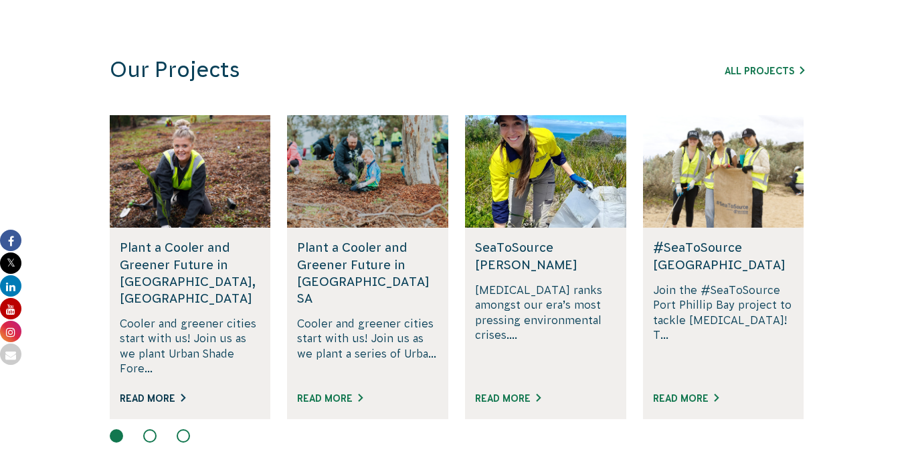
click at [172, 393] on link "Read More" at bounding box center [153, 398] width 66 height 11
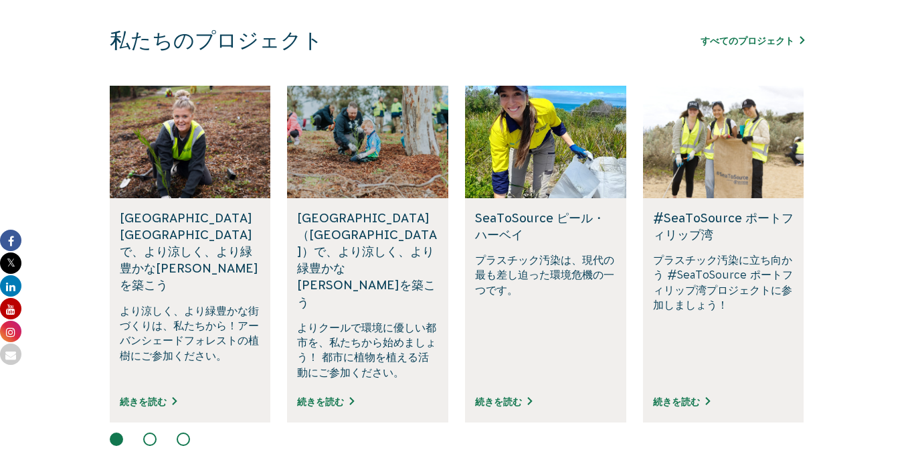
scroll to position [773, 0]
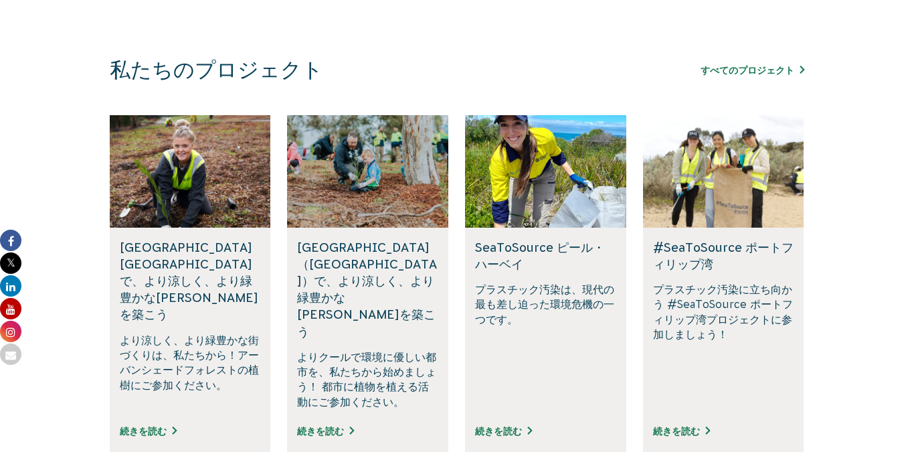
click at [820, 188] on div "私たちのプロジェクト すべてのプロジェクト サウスオーストラリア州フィフスクリークの再野生化 フィフス・クリークの自然再生とアデレードの気候耐性強化にご協力く…" at bounding box center [456, 268] width 745 height 422
click at [608, 320] on p "プラスチック汚染は、現代の最も差し迫った環境危機の一つです。" at bounding box center [545, 345] width 141 height 127
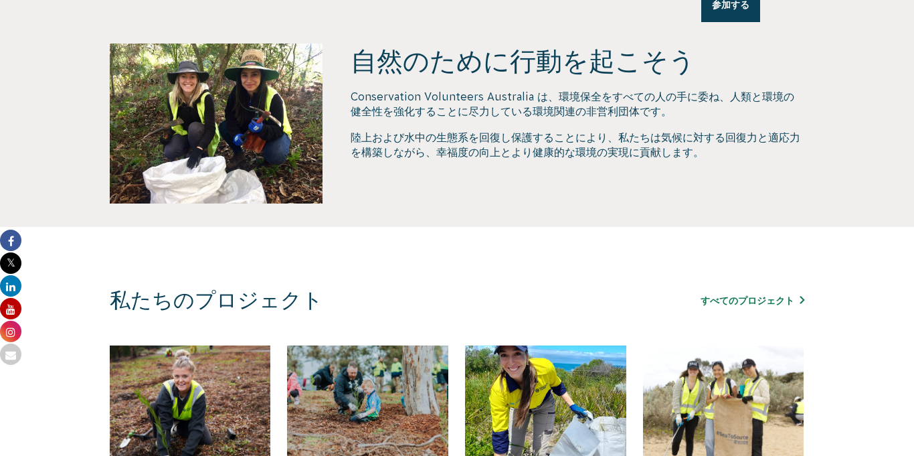
scroll to position [551, 0]
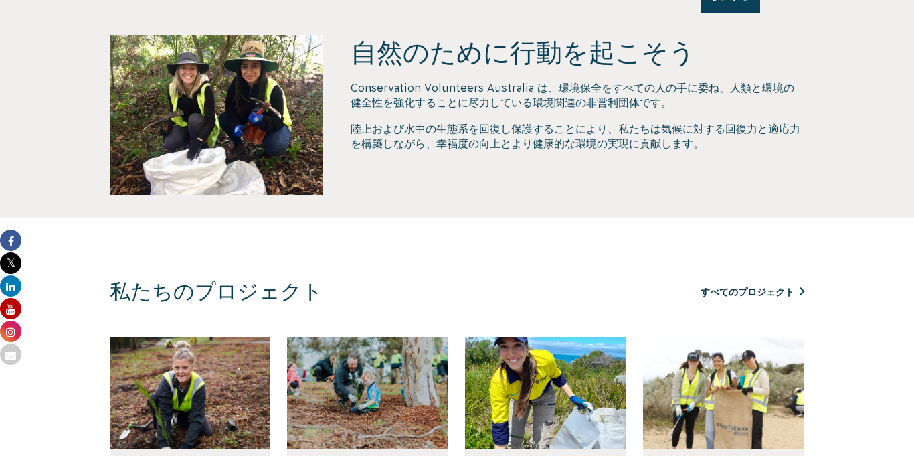
click at [764, 294] on font "すべてのプロジェクト" at bounding box center [748, 291] width 94 height 11
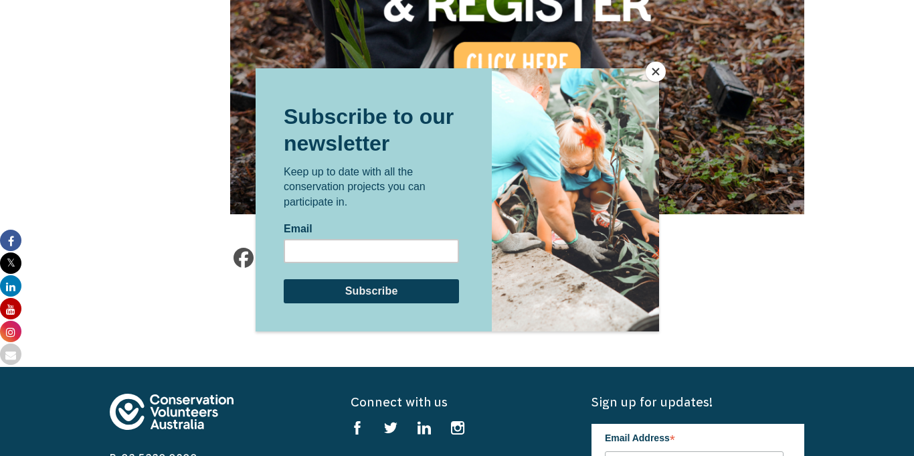
scroll to position [1408, 0]
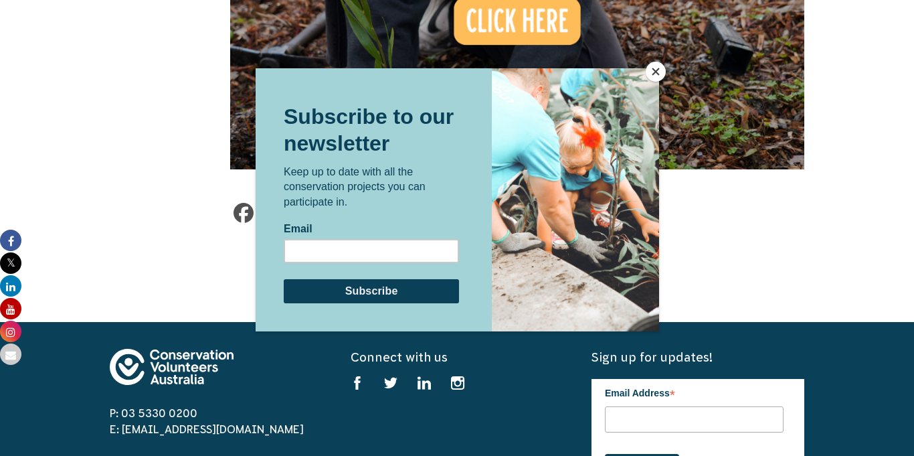
click at [648, 64] on div at bounding box center [457, 228] width 914 height 456
click at [651, 68] on button "Close" at bounding box center [656, 72] width 20 height 20
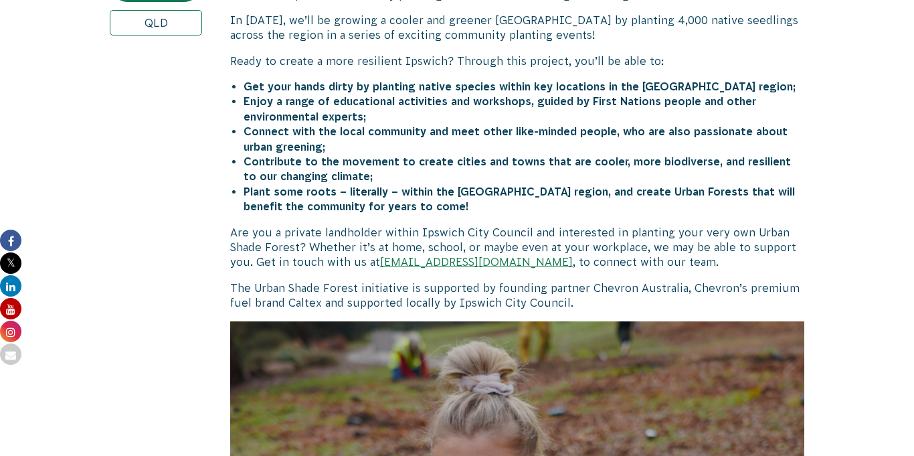
scroll to position [965, 0]
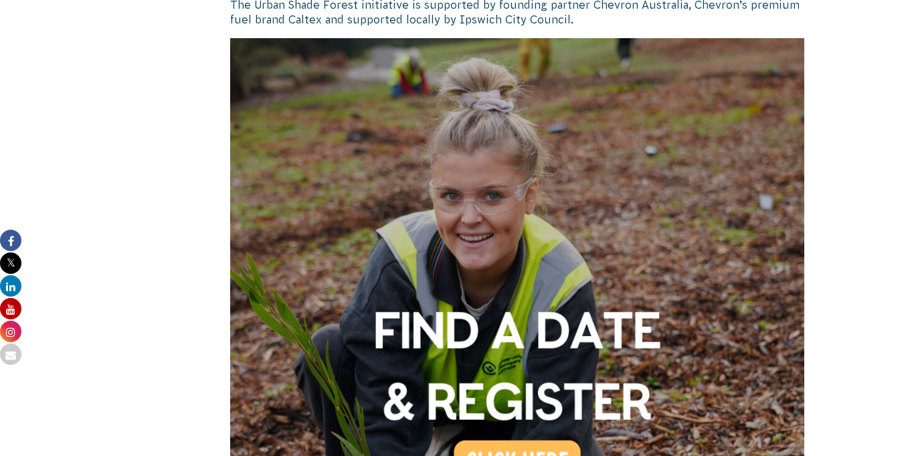
click at [523, 439] on img at bounding box center [517, 325] width 574 height 574
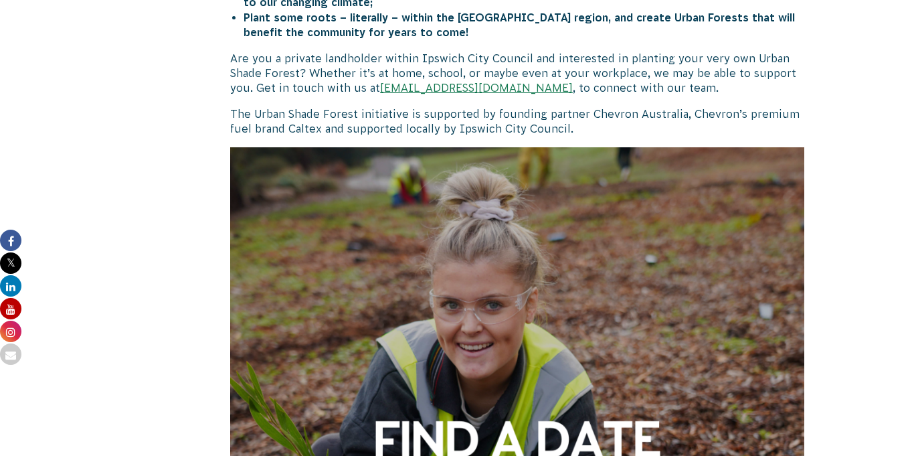
scroll to position [0, 0]
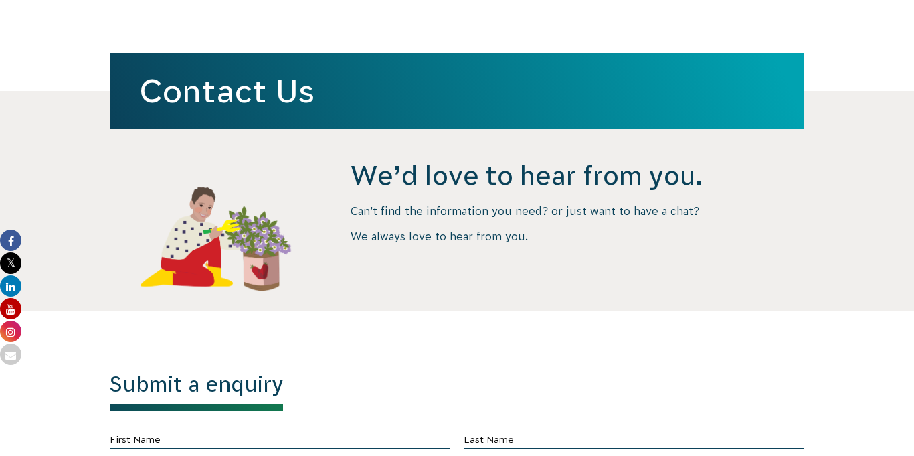
scroll to position [326, 0]
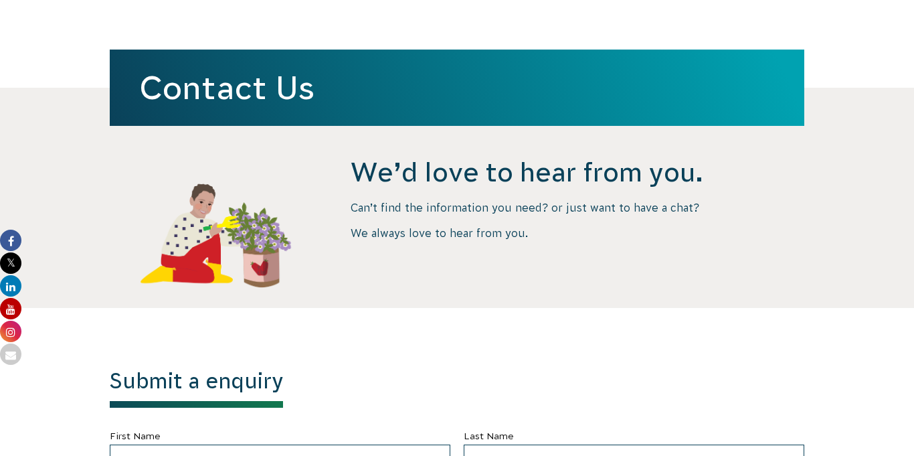
click at [531, 183] on h4 "We’d love to hear from you." at bounding box center [578, 172] width 454 height 35
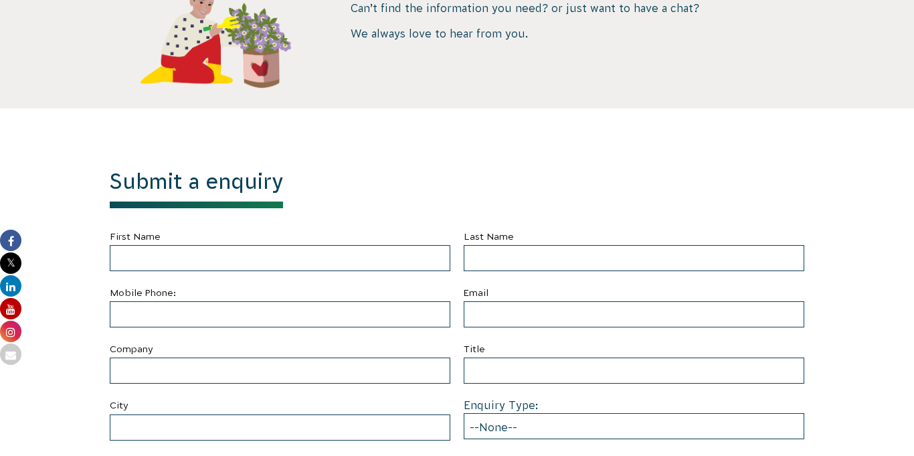
scroll to position [527, 0]
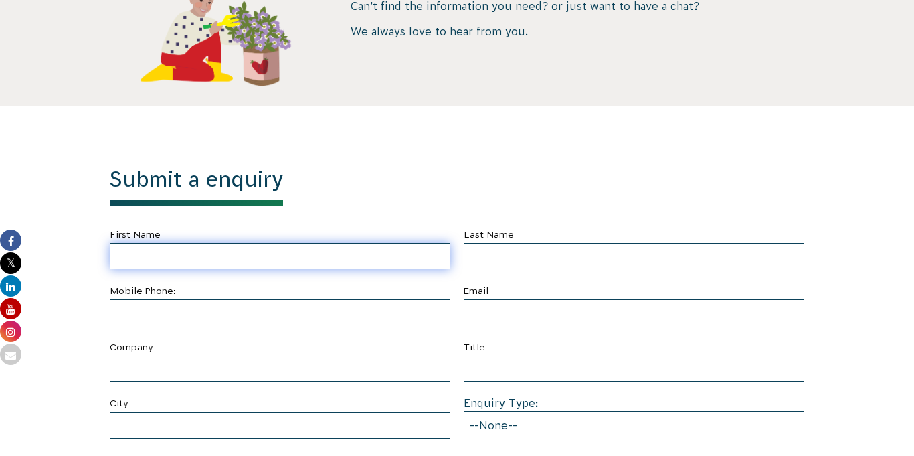
click at [419, 253] on input "First Name" at bounding box center [280, 256] width 341 height 26
type input "あ"
type input "Ayumi"
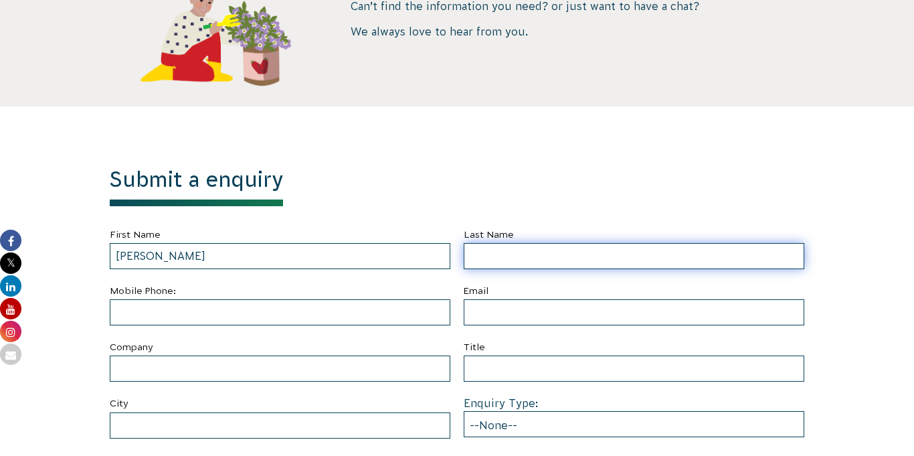
click at [539, 268] on input "Last Name" at bounding box center [634, 256] width 341 height 26
type input "Ushiroda"
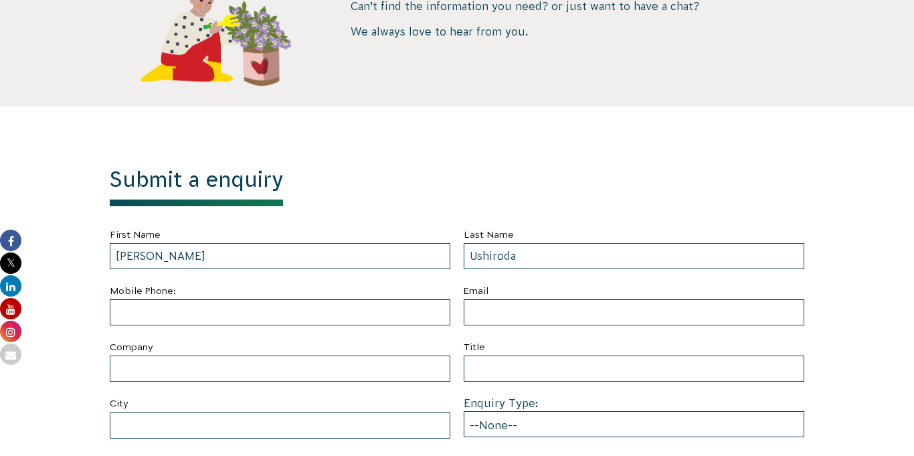
click at [377, 289] on label "Mobile Phone:" at bounding box center [280, 290] width 341 height 17
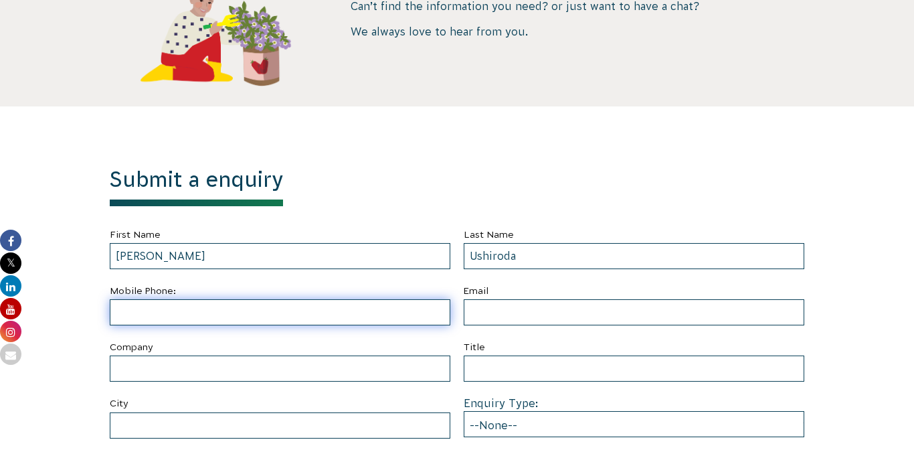
click at [375, 303] on input "text" at bounding box center [280, 312] width 341 height 26
click at [143, 312] on input "0421783700" at bounding box center [280, 312] width 341 height 26
click at [167, 311] on input "0421-783700" at bounding box center [280, 312] width 341 height 26
type input "0421-783-700"
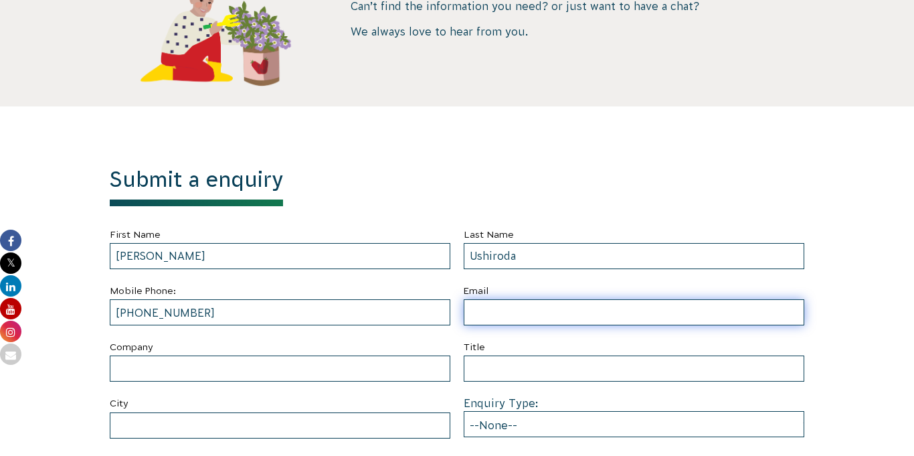
click at [543, 319] on input "Email" at bounding box center [634, 312] width 341 height 26
type input "2022_7011_2203@g.miyazaki-c.ed.jp"
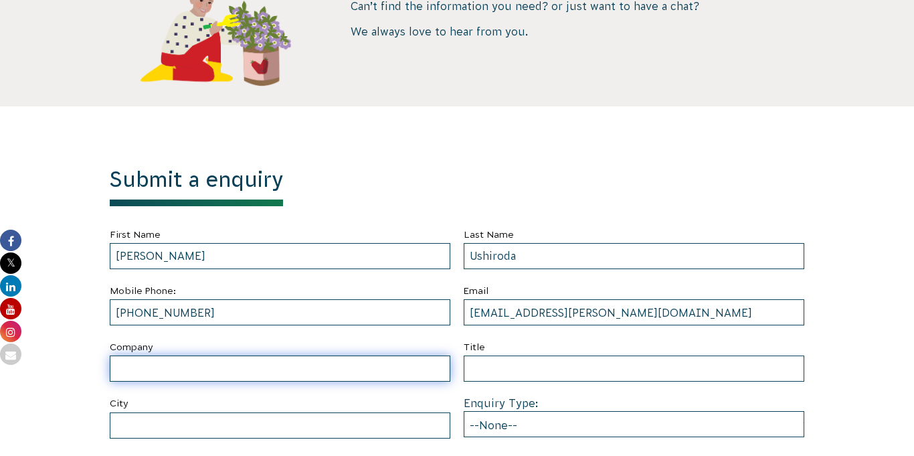
click at [446, 370] on input "Company" at bounding box center [280, 368] width 341 height 26
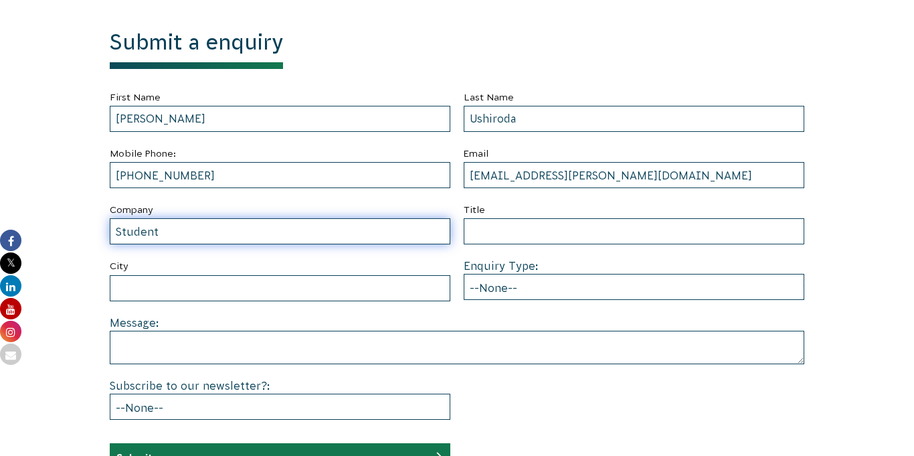
scroll to position [670, 0]
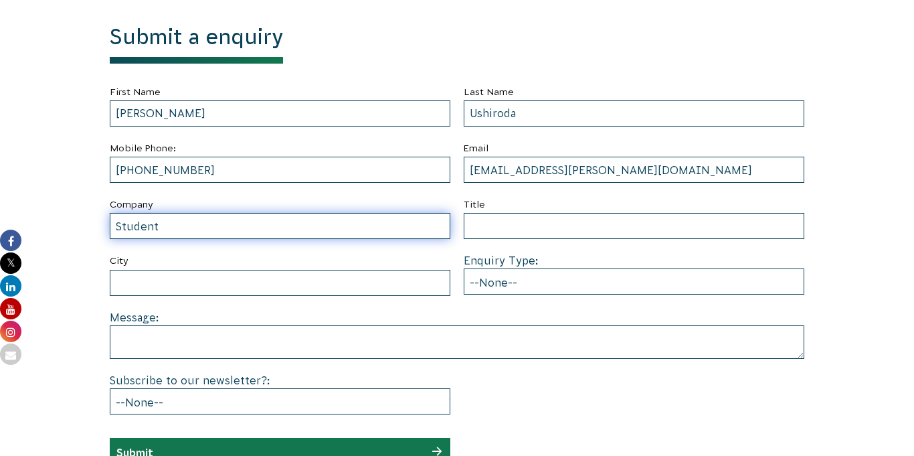
type input "Student"
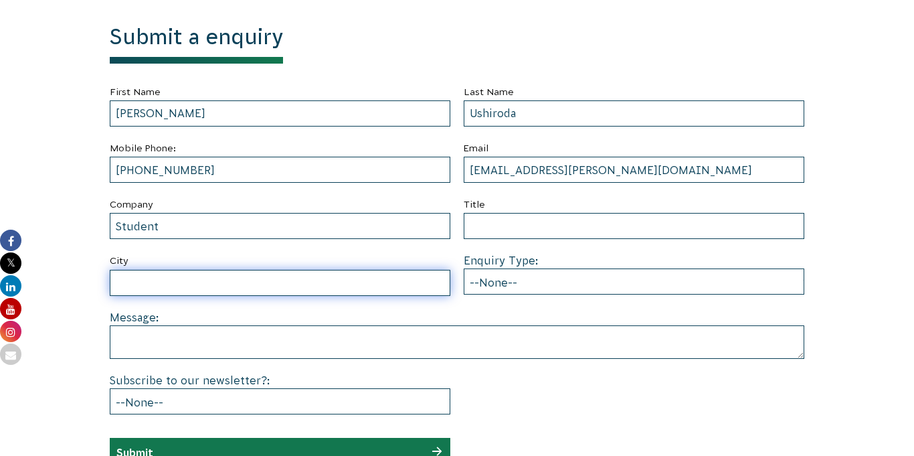
click at [397, 289] on input "City" at bounding box center [280, 283] width 341 height 26
type input ","
type input "melburne"
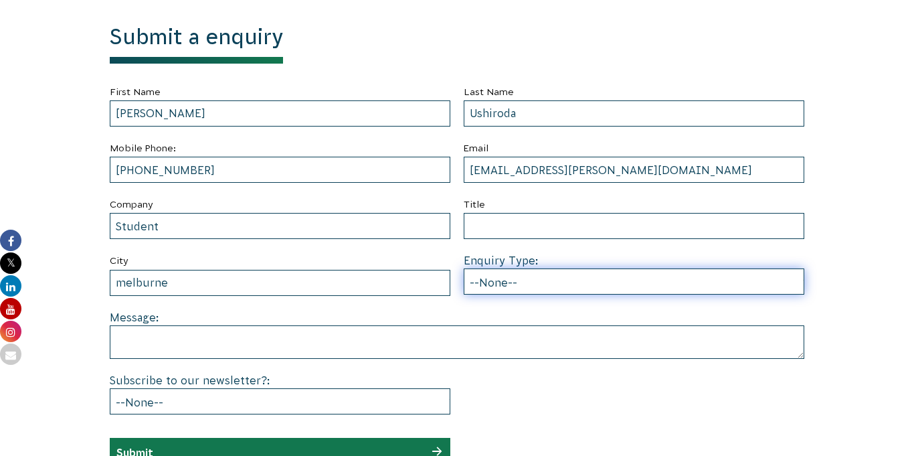
click at [550, 290] on select "--None-- Partnering on conservation and community projects Financial sponsorshi…" at bounding box center [634, 281] width 341 height 26
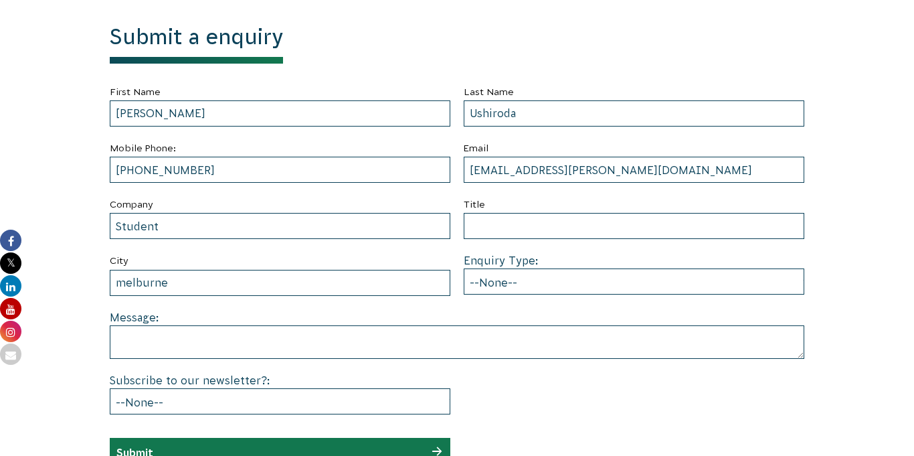
click at [834, 81] on section "Submit a enquiry First Name Ayumi Last Name Ushiroda Mobile Phone: 0421-783-700…" at bounding box center [457, 249] width 914 height 570
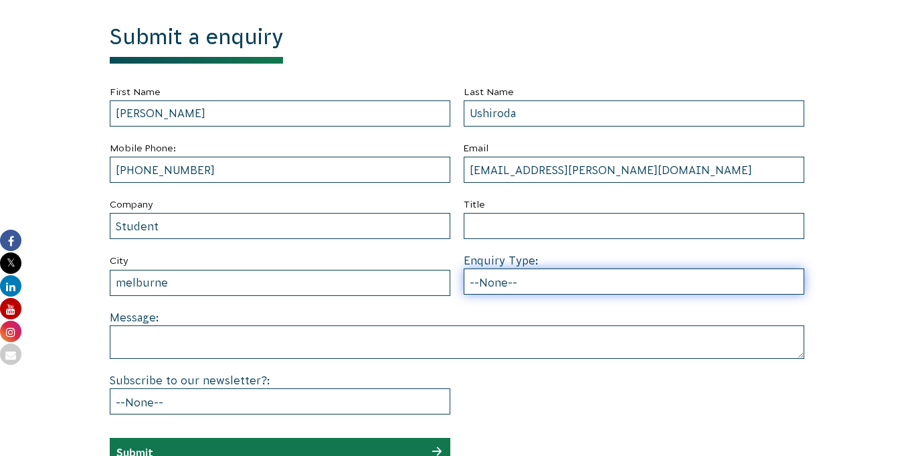
click at [606, 287] on select "--None-- Partnering on conservation and community projects Financial sponsorshi…" at bounding box center [634, 281] width 341 height 26
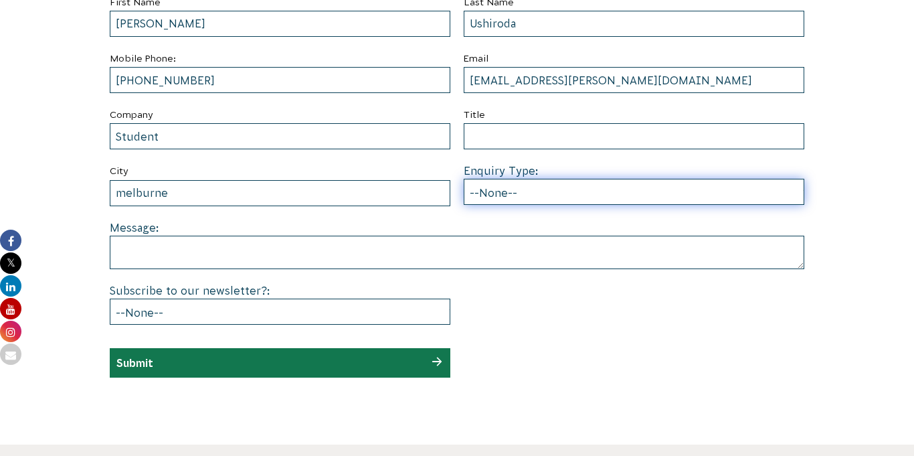
scroll to position [760, 0]
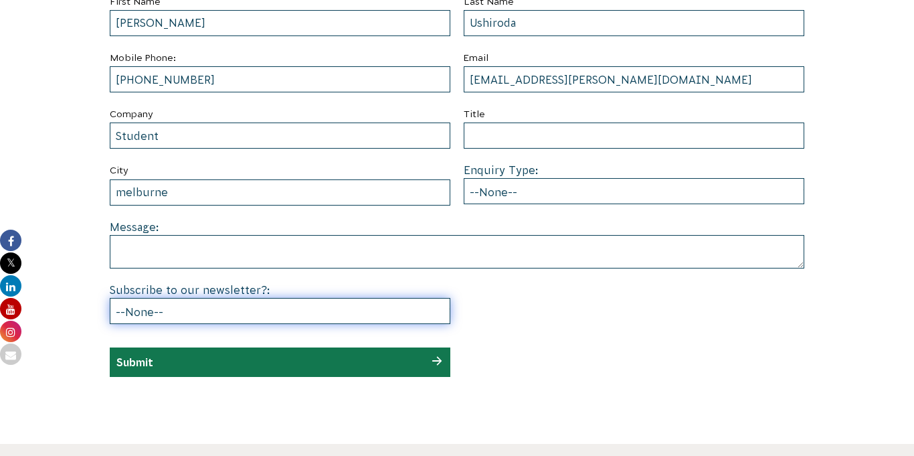
click at [418, 313] on select "--None-- Yes No" at bounding box center [280, 311] width 341 height 26
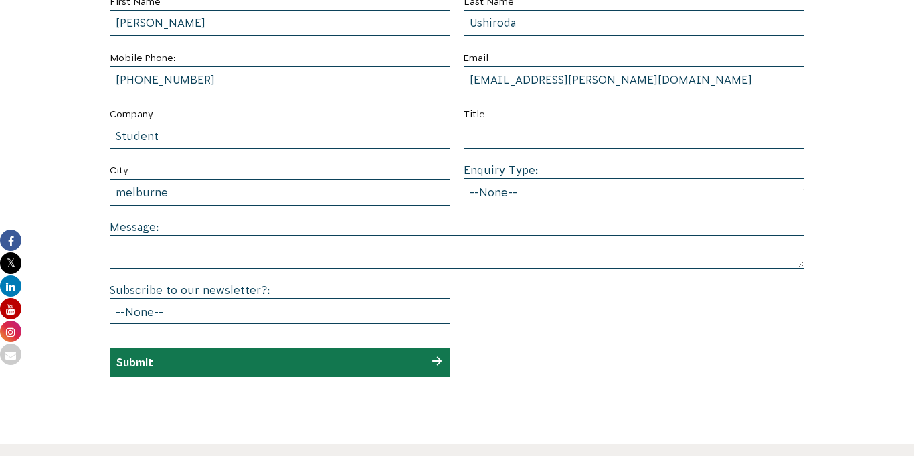
click at [511, 375] on form "First Name Ayumi Last Name Ushiroda Mobile Phone: 0421-783-700 Email 2022_7011_…" at bounding box center [457, 184] width 695 height 383
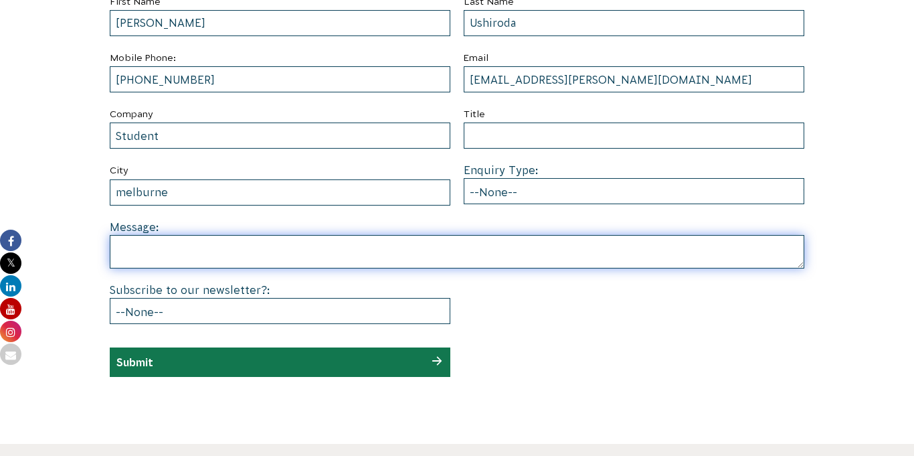
click at [644, 246] on textarea at bounding box center [457, 251] width 695 height 33
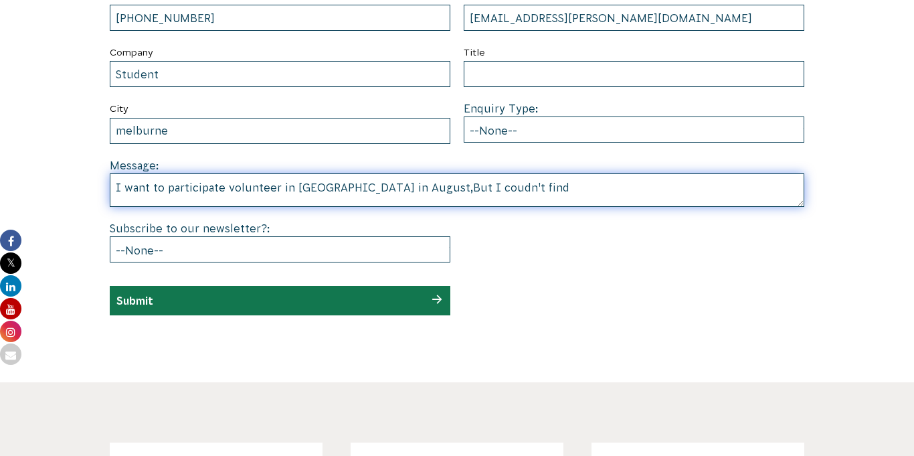
scroll to position [822, 0]
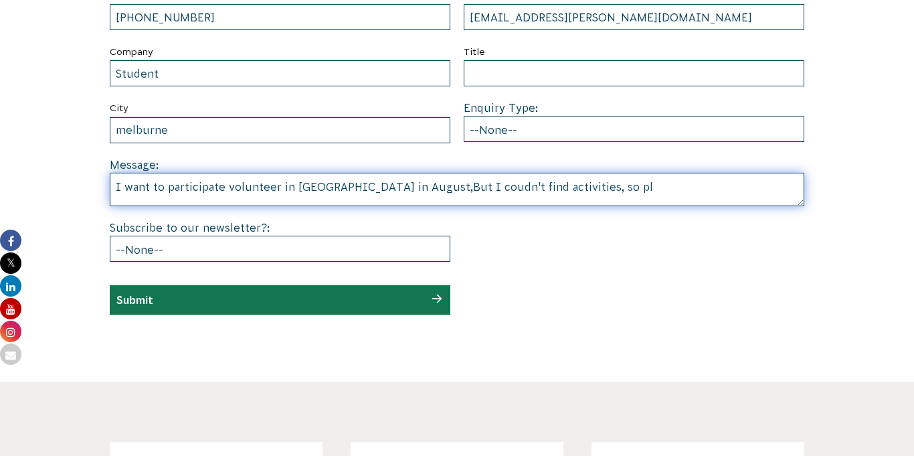
click at [269, 191] on textarea "I want to participate volunteer in Melbourne in August,But I coudn't find activ…" at bounding box center [457, 189] width 695 height 33
click at [620, 177] on textarea "I want to participate in volunteering in Melbourne in August,But I coudn't find…" at bounding box center [457, 189] width 695 height 33
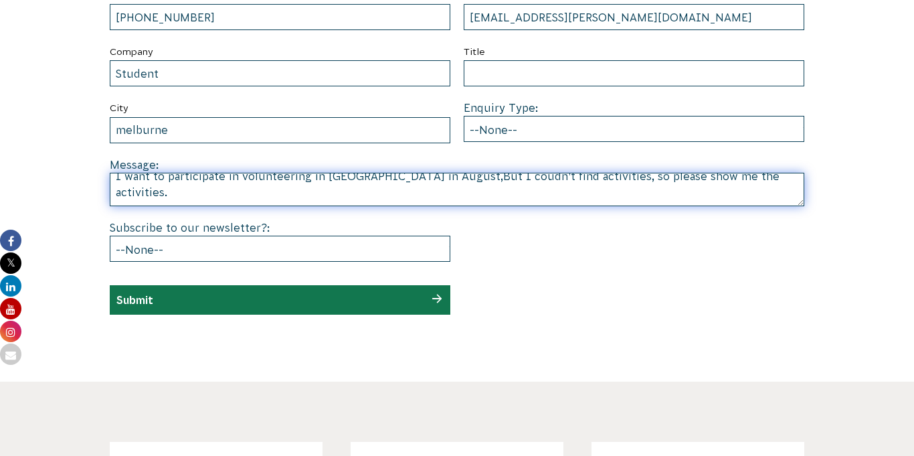
scroll to position [0, 0]
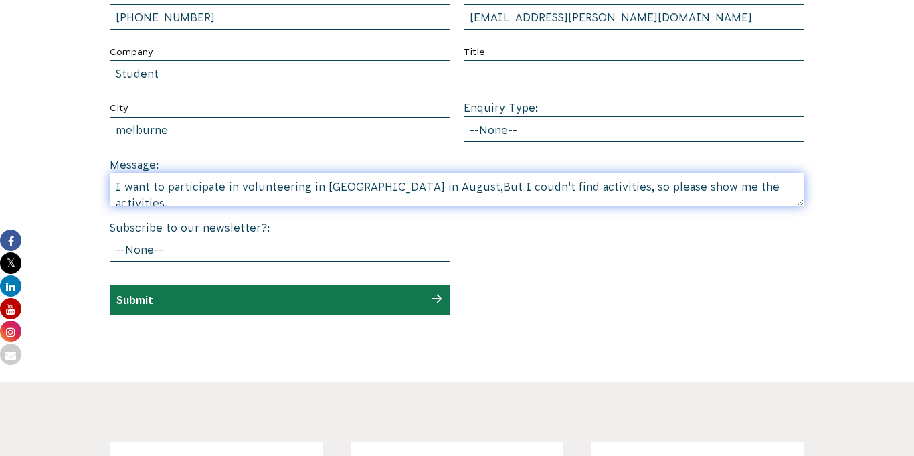
click at [766, 186] on textarea "I want to participate in volunteering in Melbourne in August,But I coudn't find…" at bounding box center [457, 189] width 695 height 33
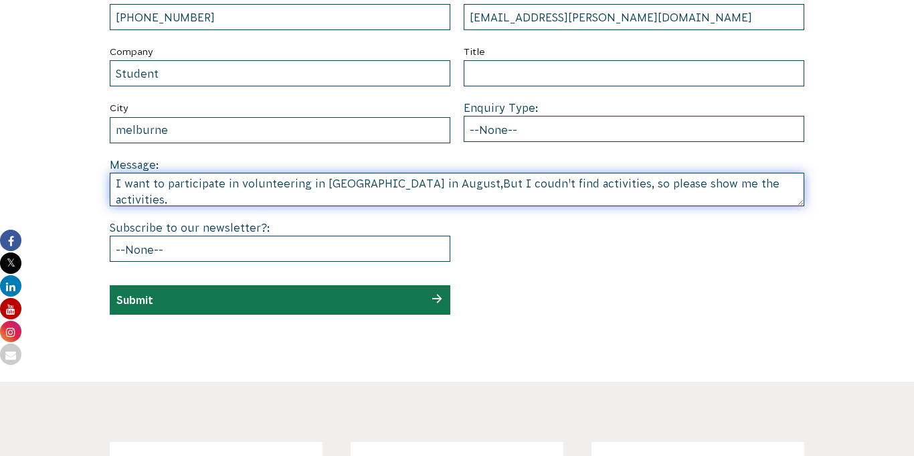
click at [765, 188] on textarea "I want to participate in volunteering in Melbourne in August,But I coudn't find…" at bounding box center [457, 189] width 695 height 33
click at [664, 185] on textarea "I want to participate in volunteering in Melbourne in August,But I coudn't find…" at bounding box center [457, 189] width 695 height 33
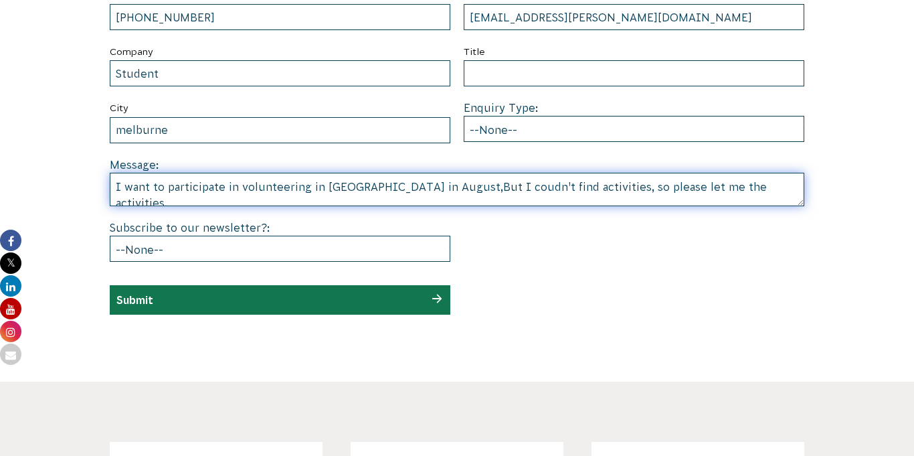
drag, startPoint x: 755, startPoint y: 186, endPoint x: 0, endPoint y: 117, distance: 758.0
click at [0, 117] on section "Submit a enquiry First Name Ayumi Last Name Ushiroda Mobile Phone: 0421-783-700…" at bounding box center [457, 96] width 914 height 570
type textarea "I want to participate in volunteering in Melbourne in August,But I coudn't find…"
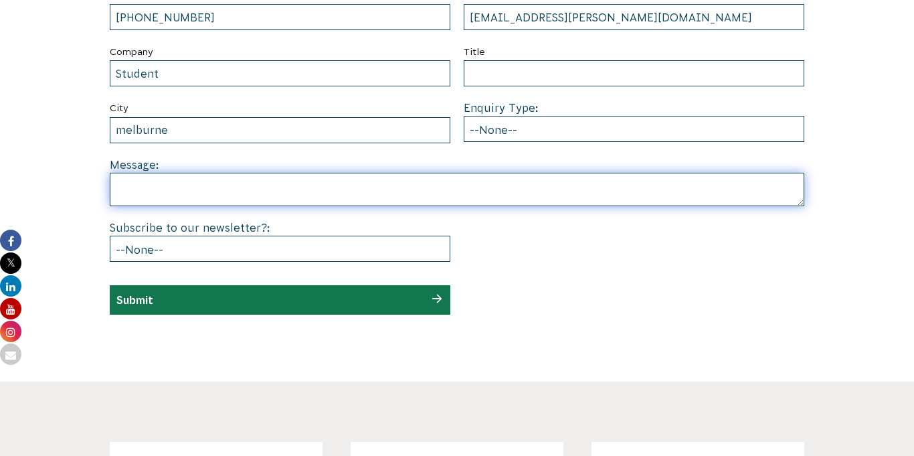
paste textarea ""I want to participate in volunteering in Melbourne in August. However, I could…"
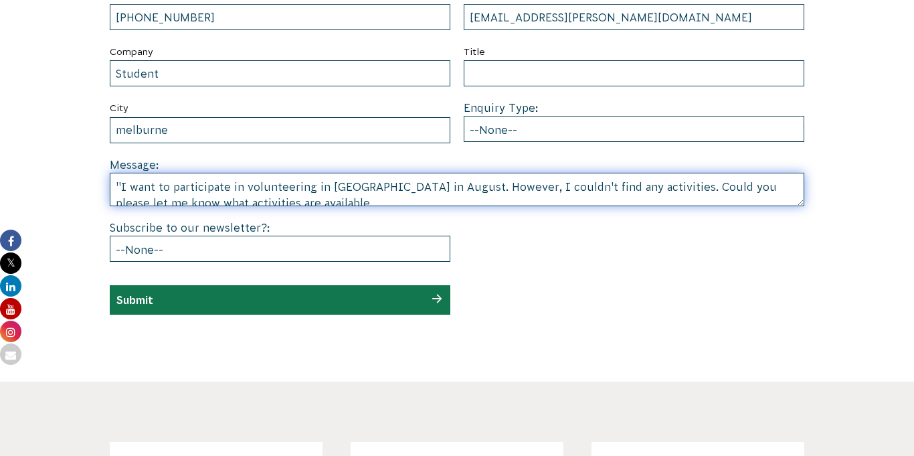
scroll to position [3, 0]
click at [122, 183] on textarea ""I want to participate in volunteering in Melbourne in August. However, I could…" at bounding box center [457, 189] width 695 height 33
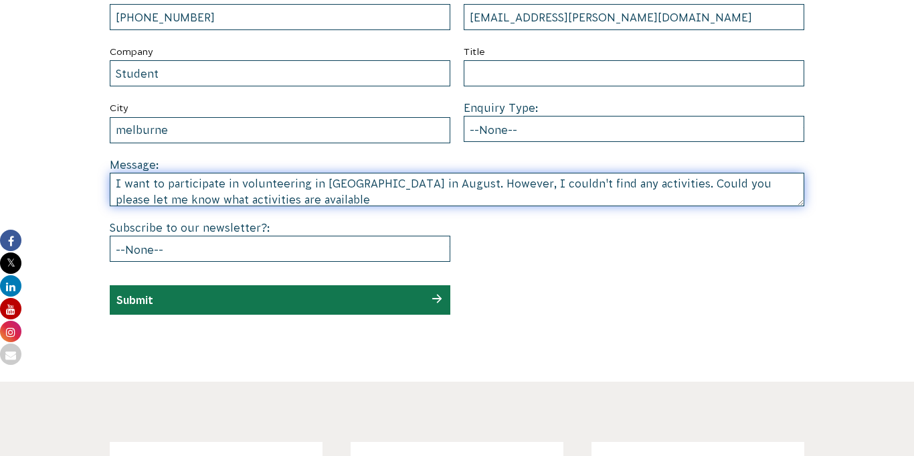
click at [336, 199] on textarea "I want to participate in volunteering in Melbourne in August. However, I couldn…" at bounding box center [457, 189] width 695 height 33
click at [630, 189] on textarea "I want to participate in volunteering in Melbourne in August. However, I couldn…" at bounding box center [457, 189] width 695 height 33
click at [634, 199] on textarea "I want to participate in volunteering in Melbourne in August. However, I couldn…" at bounding box center [457, 189] width 695 height 33
click at [331, 198] on textarea "I want to participate in volunteering in Melbourne in August. However, I couldn…" at bounding box center [457, 189] width 695 height 33
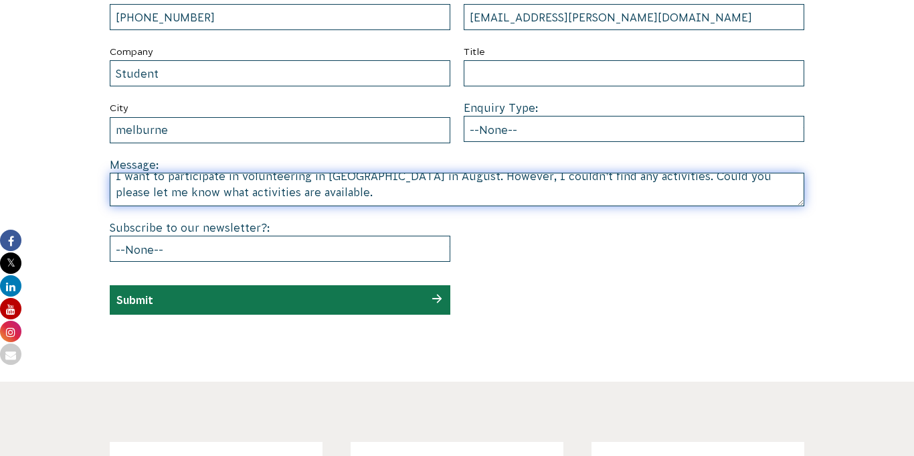
type textarea "I want to participate in volunteering in Melbourne in August. However, I couldn…"
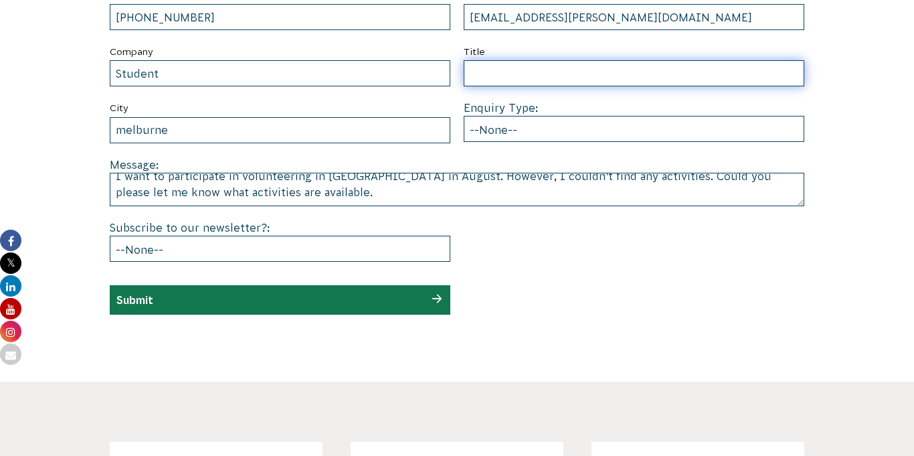
click at [610, 81] on input "Title" at bounding box center [634, 73] width 341 height 26
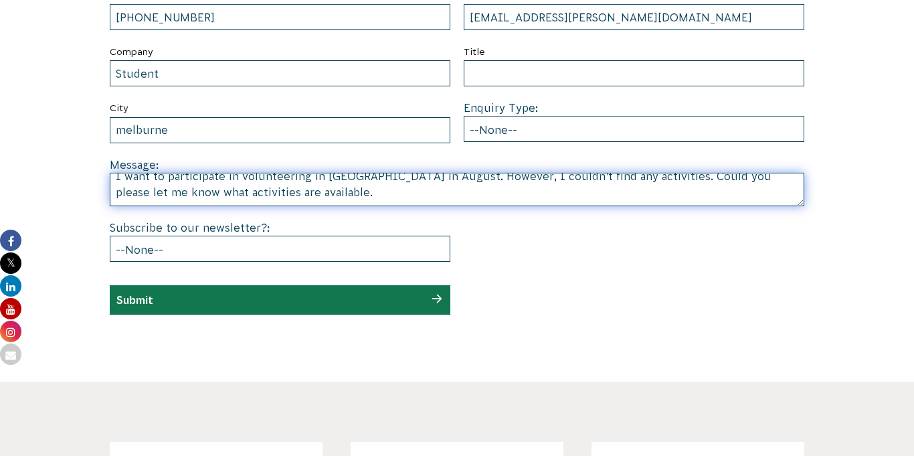
click at [589, 191] on textarea "I want to participate in volunteering in Melbourne in August. However, I couldn…" at bounding box center [457, 189] width 695 height 33
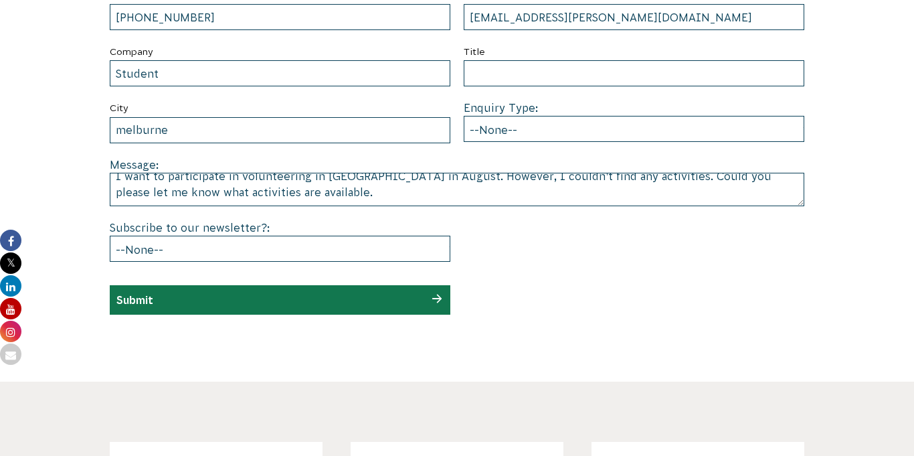
click at [435, 301] on div "Submit" at bounding box center [280, 299] width 341 height 29
click at [335, 292] on div "Submit" at bounding box center [280, 299] width 341 height 29
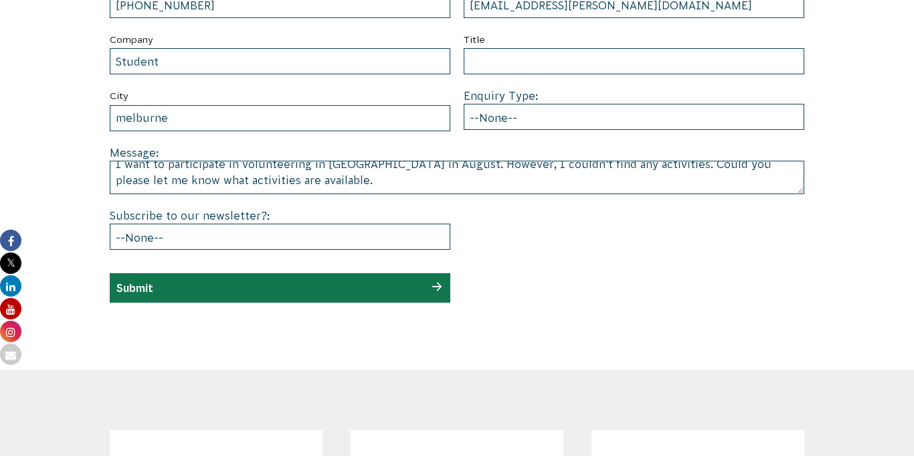
scroll to position [848, 0]
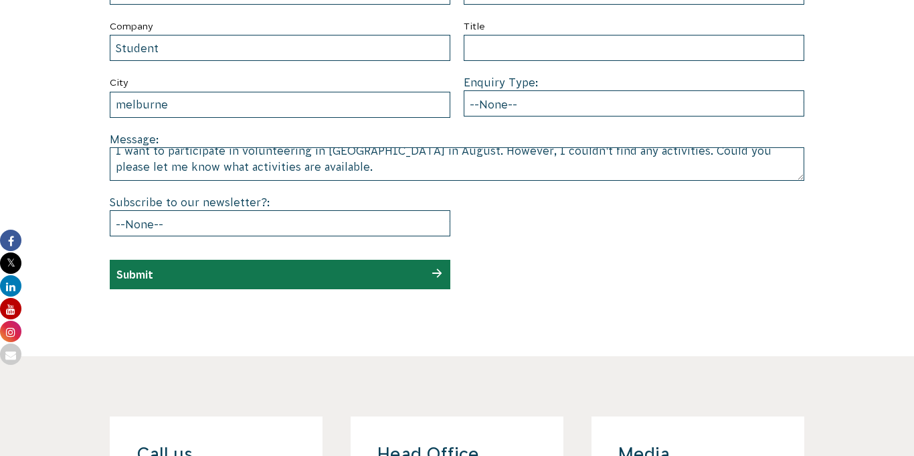
click at [408, 291] on section "Submit a enquiry First Name Ayumi Last Name Ushiroda Mobile Phone: 0421-783-700…" at bounding box center [457, 71] width 914 height 570
click at [194, 271] on div "Submit" at bounding box center [280, 274] width 341 height 29
click at [438, 271] on div "Submit" at bounding box center [280, 274] width 341 height 29
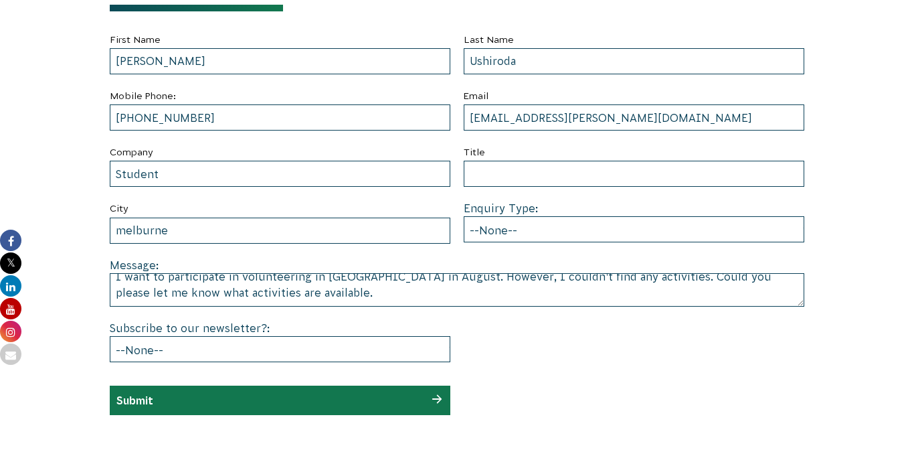
scroll to position [730, 0]
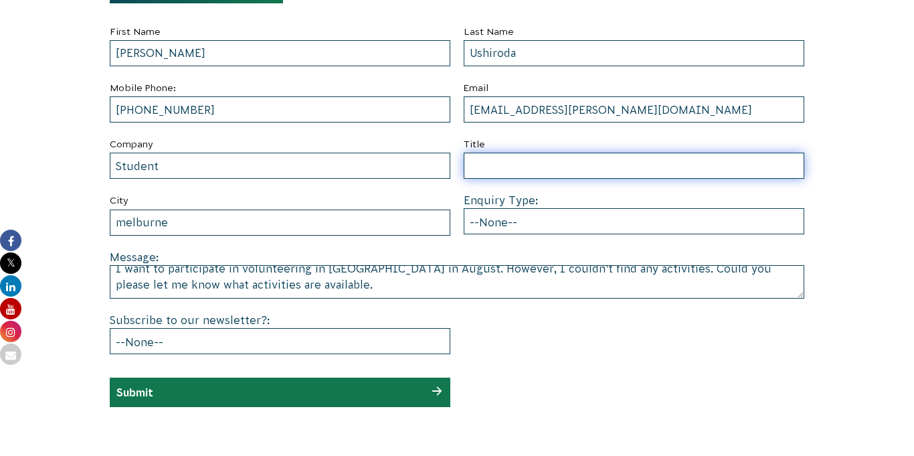
click at [523, 177] on input "Title" at bounding box center [634, 166] width 341 height 26
type input "a"
type input "activities"
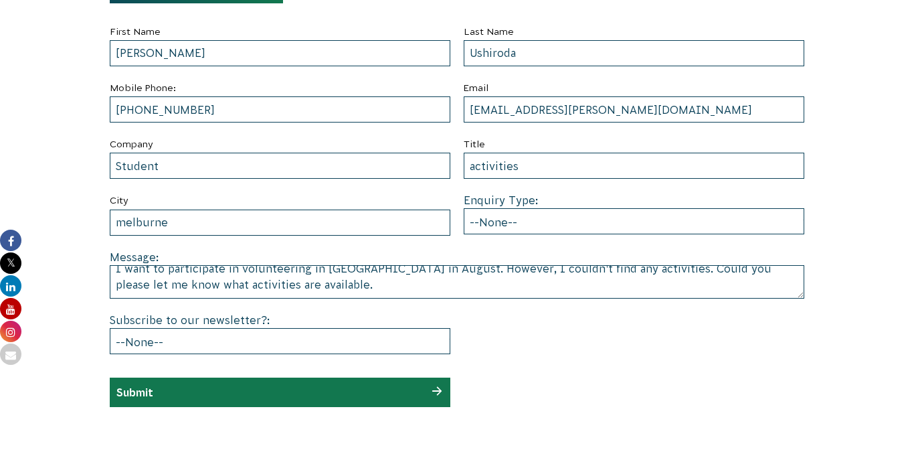
click at [426, 400] on div "Submit" at bounding box center [280, 391] width 341 height 29
click at [372, 399] on div "Submit" at bounding box center [280, 391] width 341 height 29
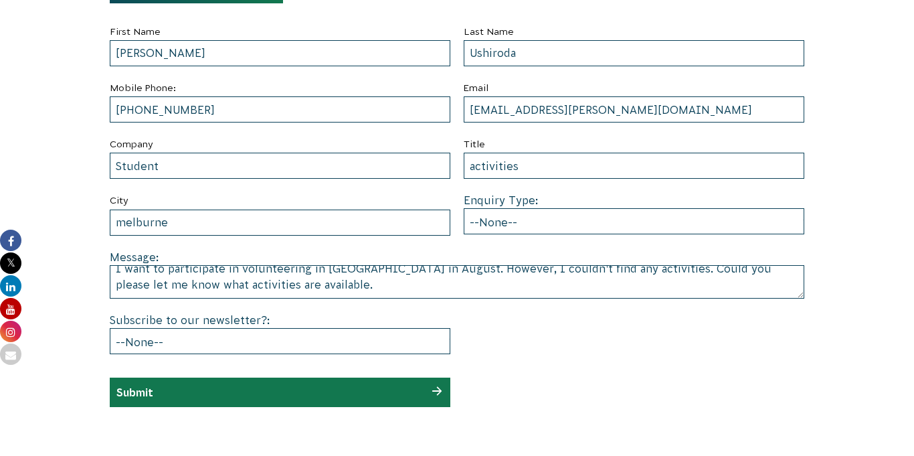
click at [372, 399] on div "Submit" at bounding box center [280, 391] width 341 height 29
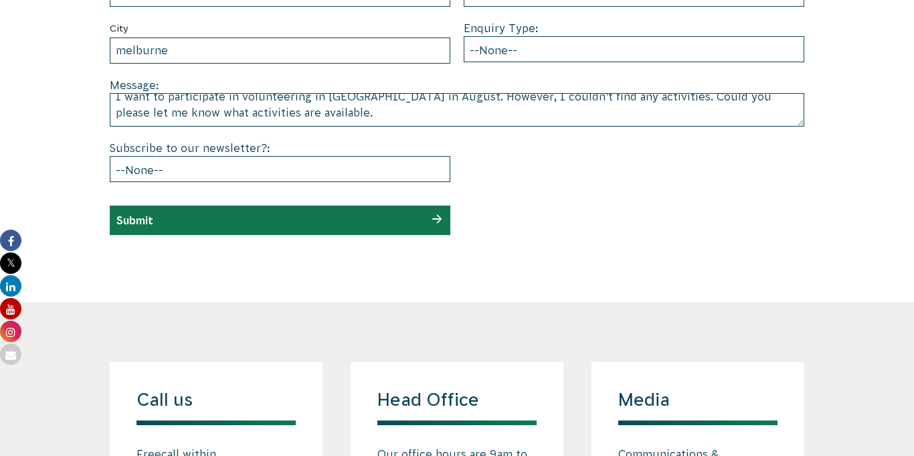
scroll to position [905, 0]
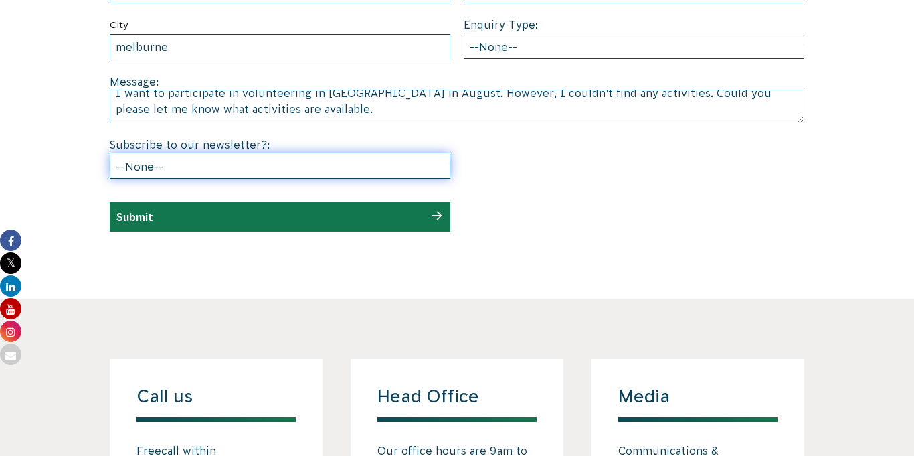
click at [419, 169] on select "--None-- Yes No" at bounding box center [280, 166] width 341 height 26
select select "No"
click at [110, 153] on select "--None-- Yes No" at bounding box center [280, 166] width 341 height 26
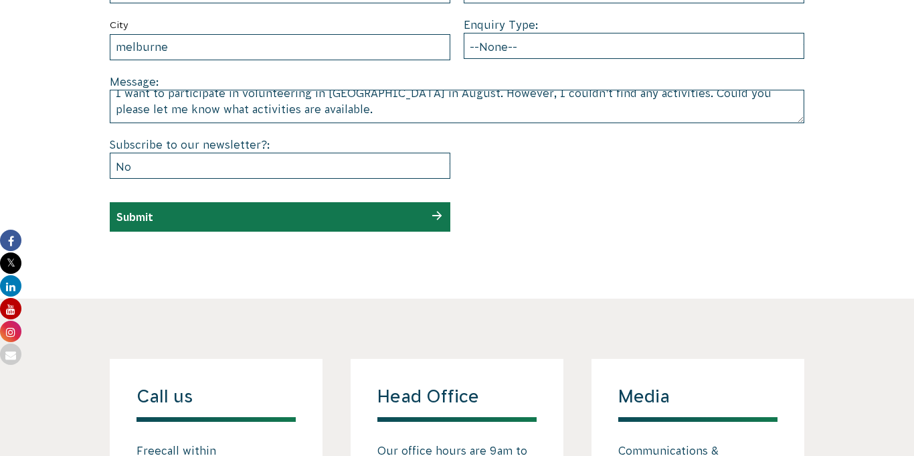
click at [406, 217] on div "Submit" at bounding box center [280, 216] width 341 height 29
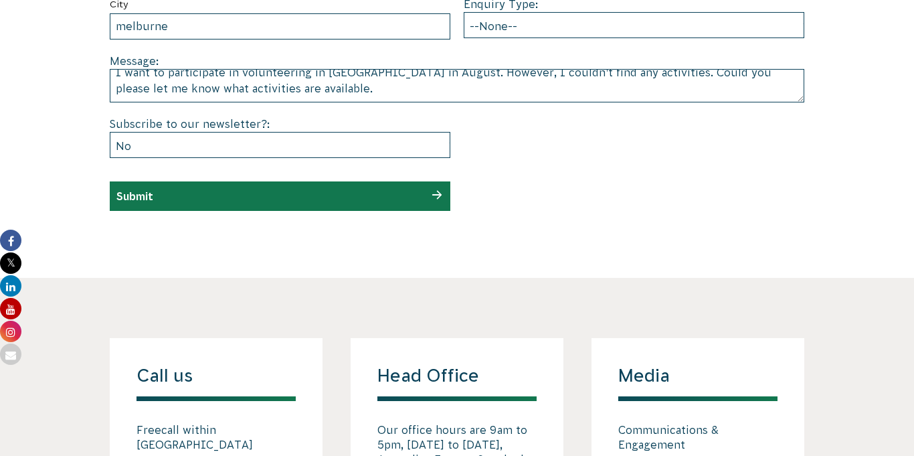
click at [426, 189] on div "Submit" at bounding box center [280, 195] width 341 height 29
click at [354, 189] on div "Submit" at bounding box center [280, 195] width 341 height 29
click at [438, 199] on div "Submit" at bounding box center [280, 195] width 341 height 29
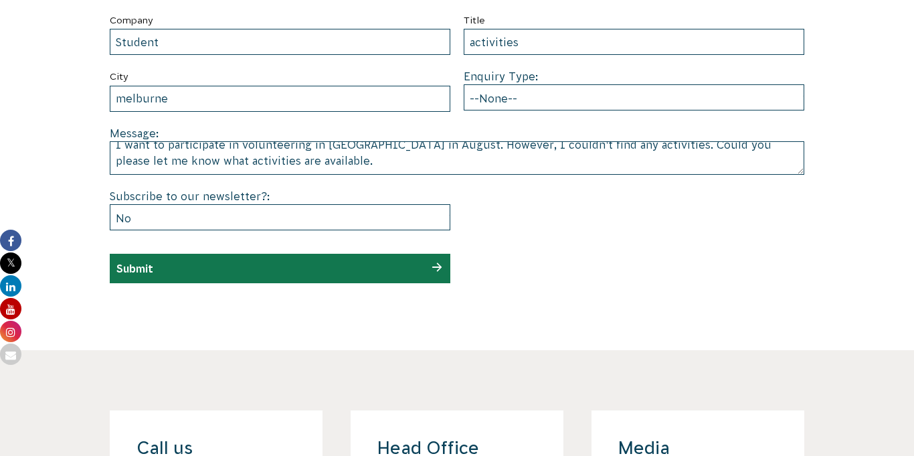
scroll to position [853, 0]
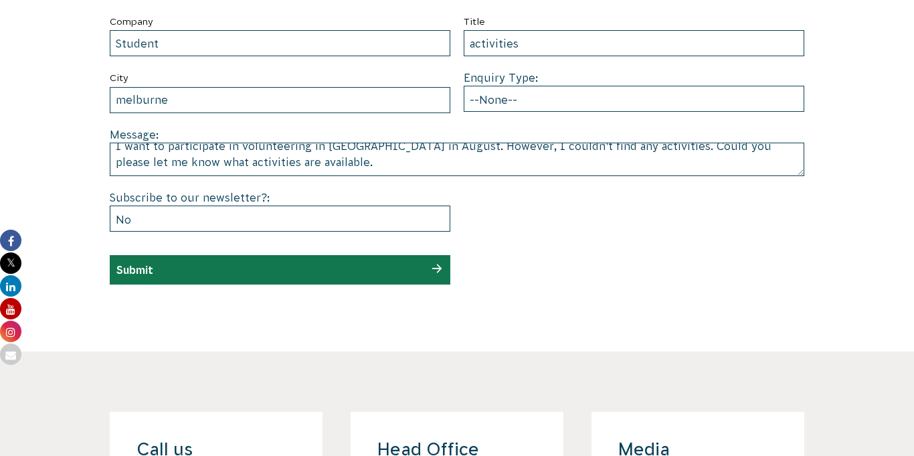
click at [372, 287] on section "Submit a enquiry First Name Ayumi Last Name Ushiroda Mobile Phone: 0421-783-700…" at bounding box center [457, 66] width 914 height 570
click at [297, 264] on div "Submit" at bounding box center [280, 269] width 341 height 29
click at [294, 309] on section "Submit a enquiry First Name Ayumi Last Name Ushiroda Mobile Phone: 0421-783-700…" at bounding box center [457, 66] width 914 height 570
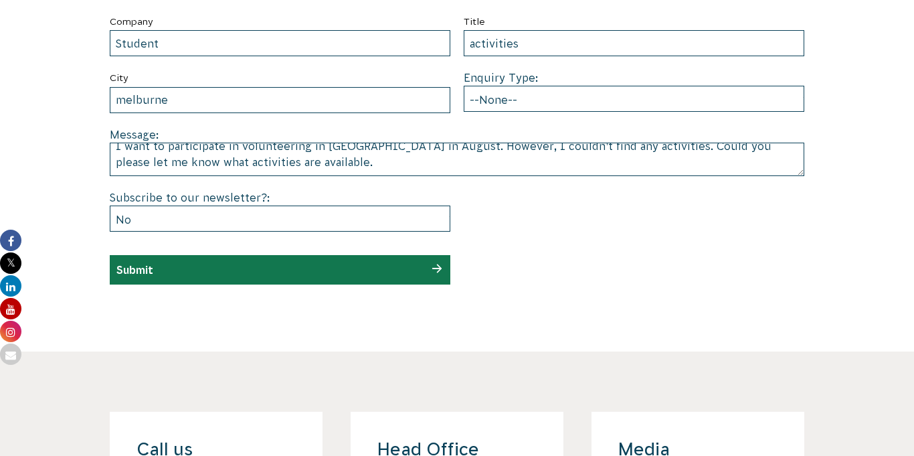
click at [294, 309] on section "Submit a enquiry First Name Ayumi Last Name Ushiroda Mobile Phone: 0421-783-700…" at bounding box center [457, 66] width 914 height 570
click at [306, 256] on div "Submit" at bounding box center [280, 269] width 341 height 29
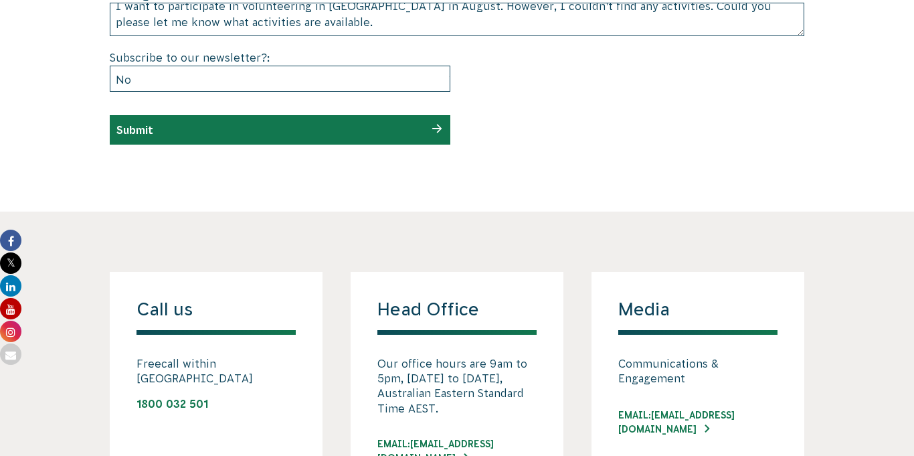
scroll to position [980, 0]
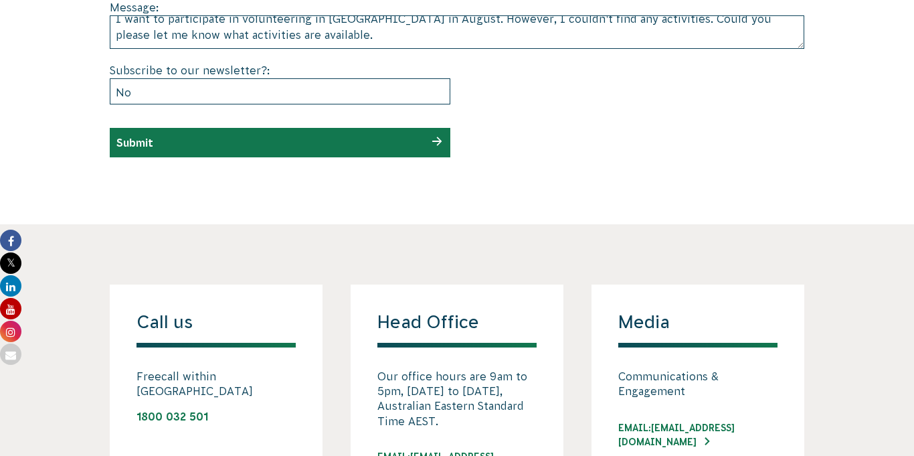
click at [300, 135] on div "Submit" at bounding box center [280, 142] width 341 height 29
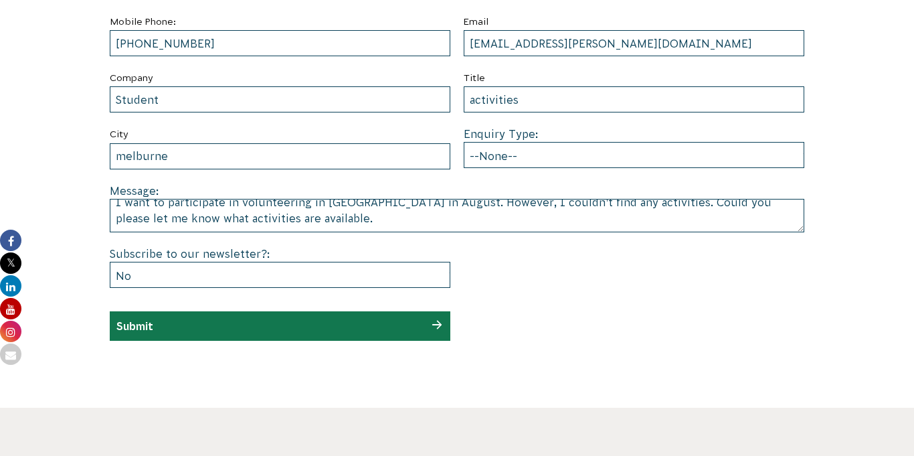
scroll to position [797, 0]
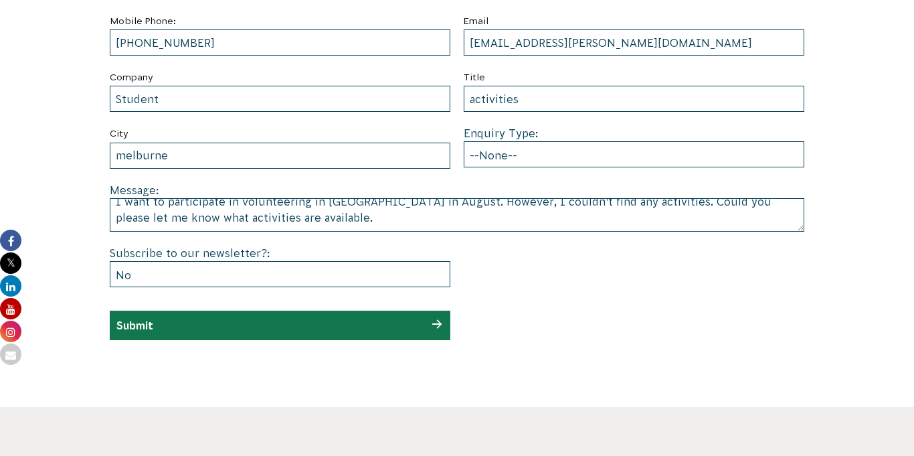
click at [244, 334] on div "Submit" at bounding box center [280, 324] width 341 height 29
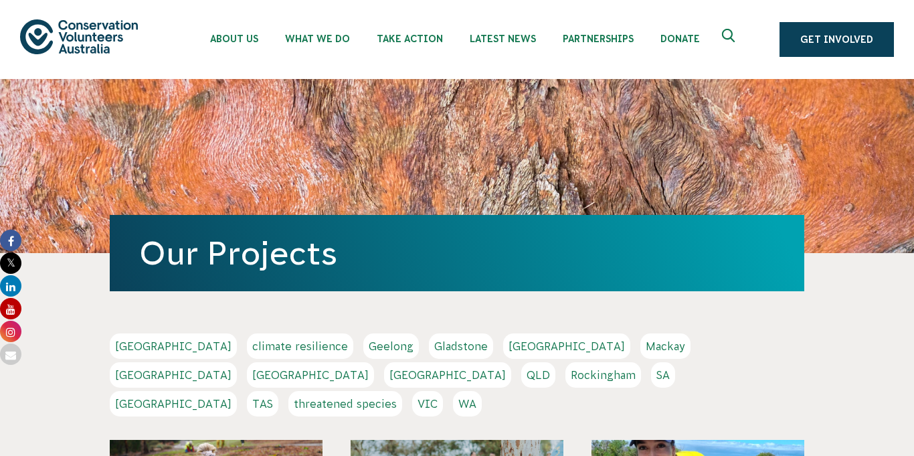
click at [443, 391] on link "VIC" at bounding box center [427, 403] width 31 height 25
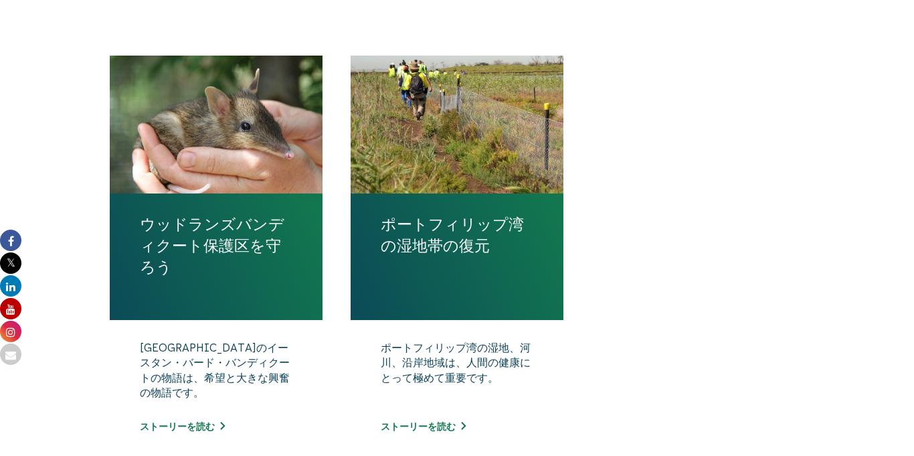
scroll to position [458, 0]
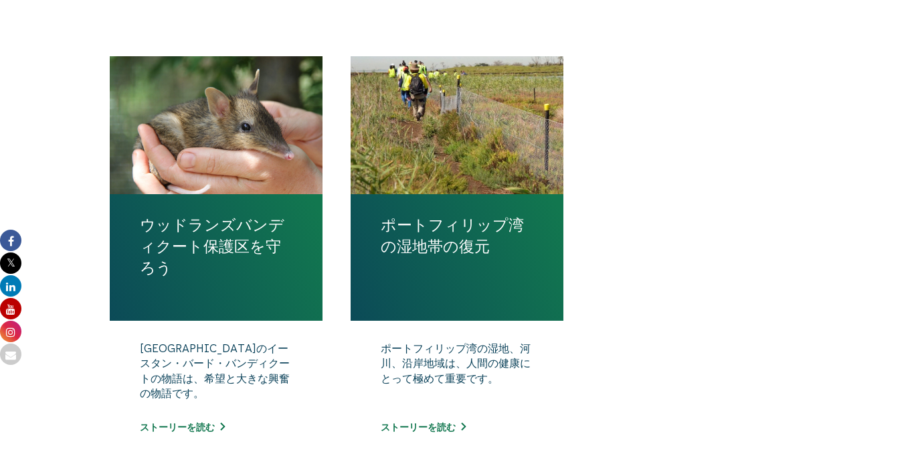
click at [487, 246] on font "ポートフィリップ湾の湿地帯の復元" at bounding box center [452, 235] width 143 height 39
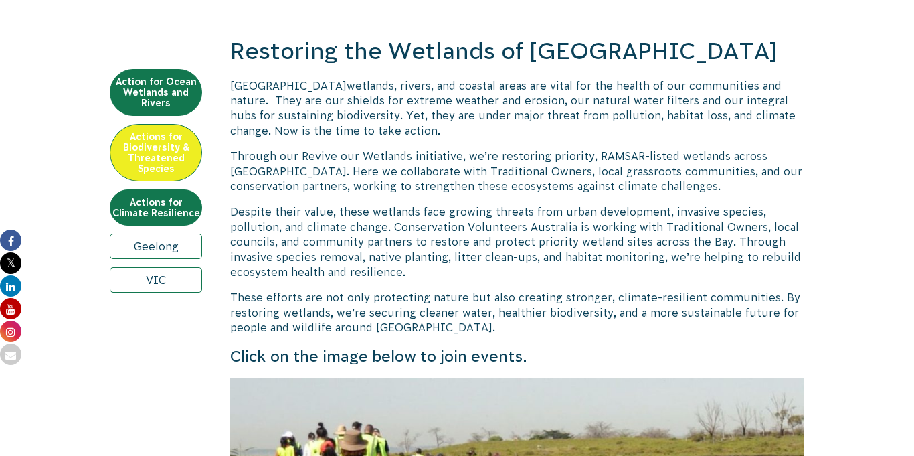
scroll to position [456, 0]
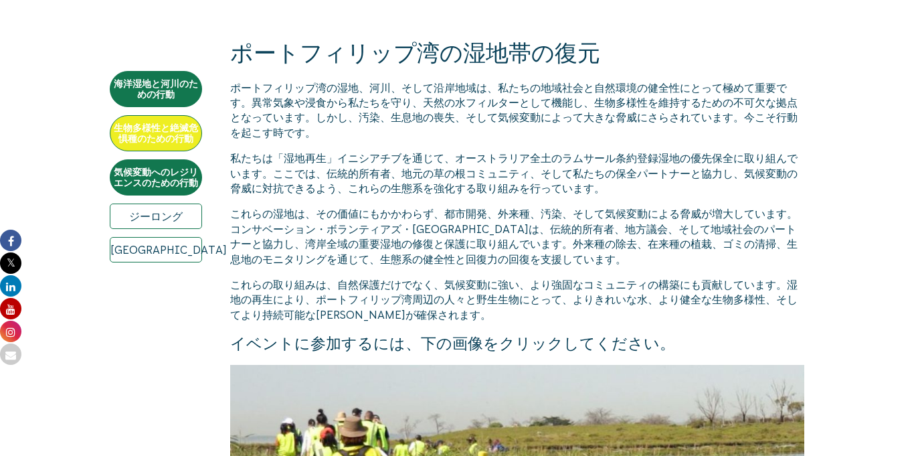
click at [719, 191] on p "私たちは「湿地再生」イニシアチブを通じて、オーストラリア全土のラムサール条約登録湿地の優先保全に取り組んでいます。ここでは、伝統的所有者、地元の草の根コミュニ…" at bounding box center [517, 173] width 574 height 45
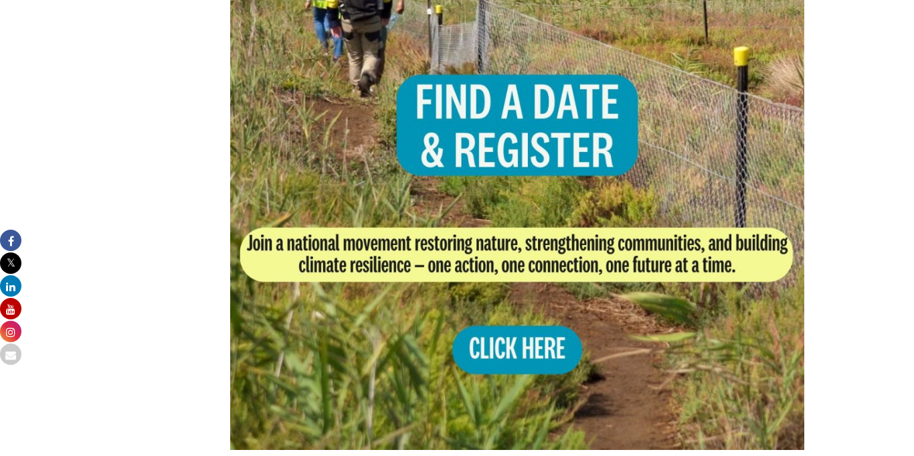
scroll to position [955, 0]
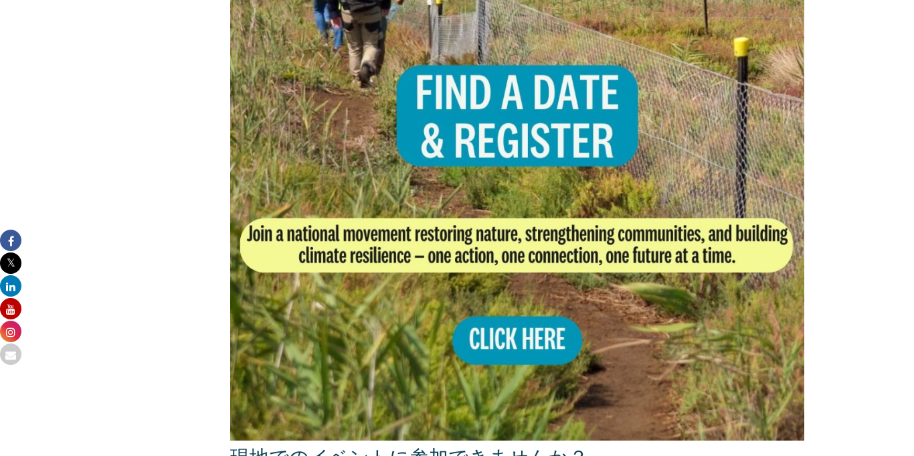
click at [520, 360] on img at bounding box center [517, 153] width 574 height 574
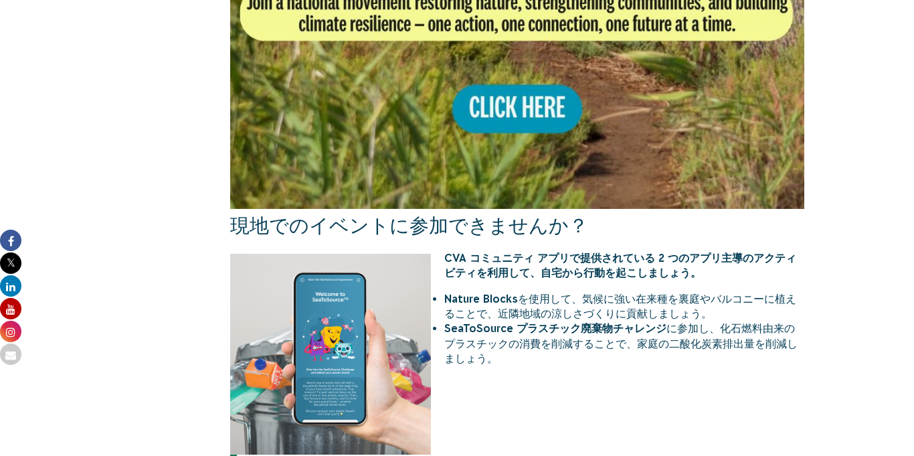
scroll to position [1184, 0]
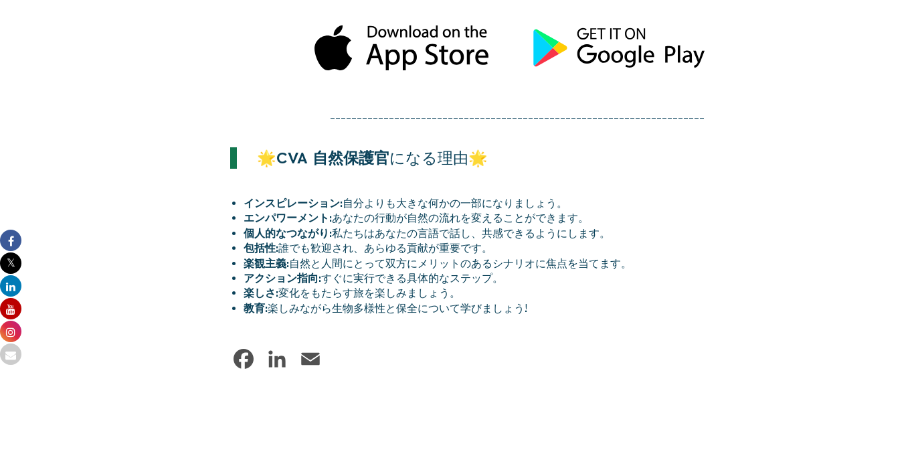
scroll to position [1731, 0]
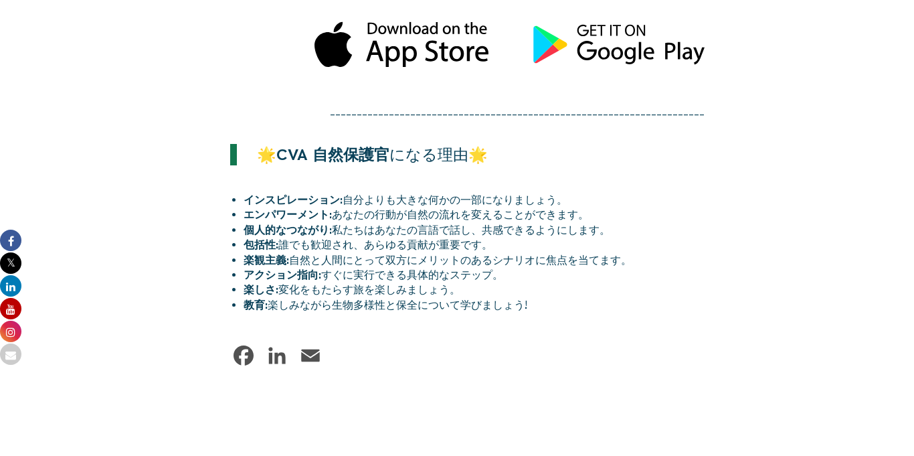
click at [389, 160] on font "保護官" at bounding box center [366, 154] width 46 height 17
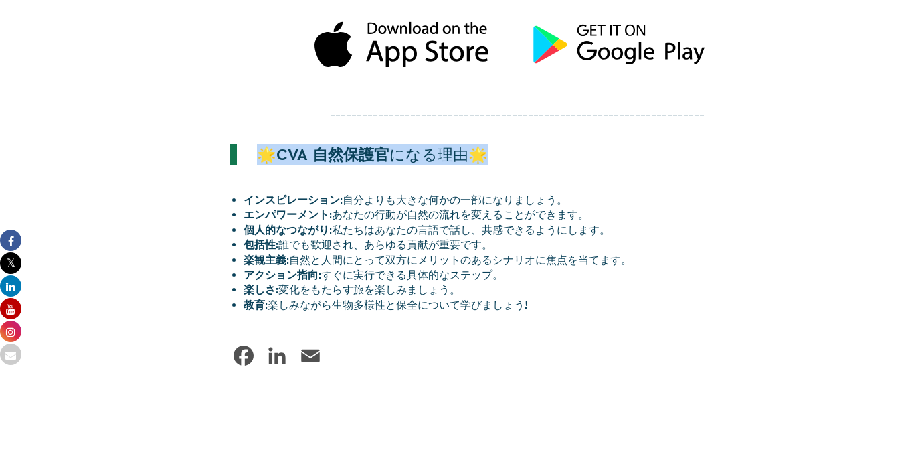
click at [389, 160] on font "保護官" at bounding box center [366, 154] width 46 height 17
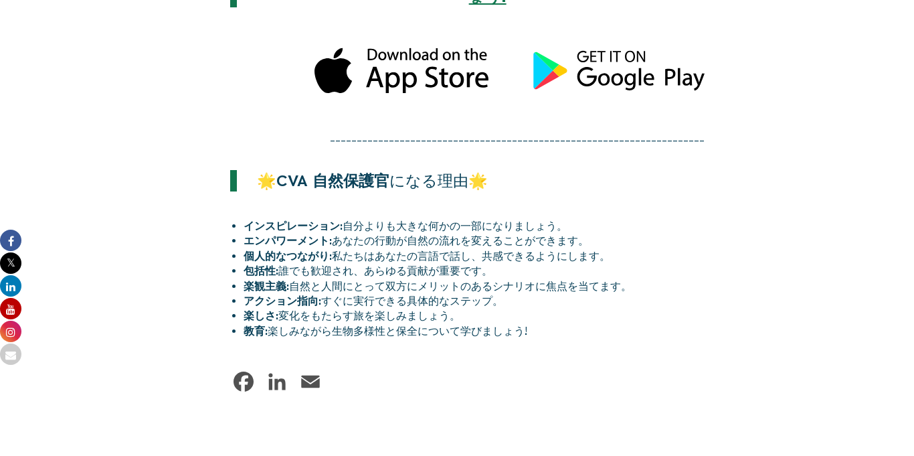
scroll to position [1699, 0]
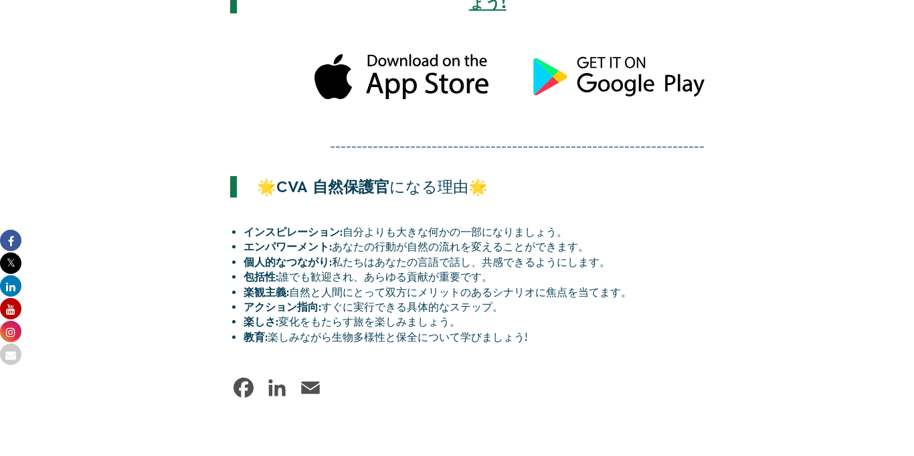
click at [421, 317] on font "変化をもたらす旅を楽しみましょう。" at bounding box center [369, 321] width 182 height 12
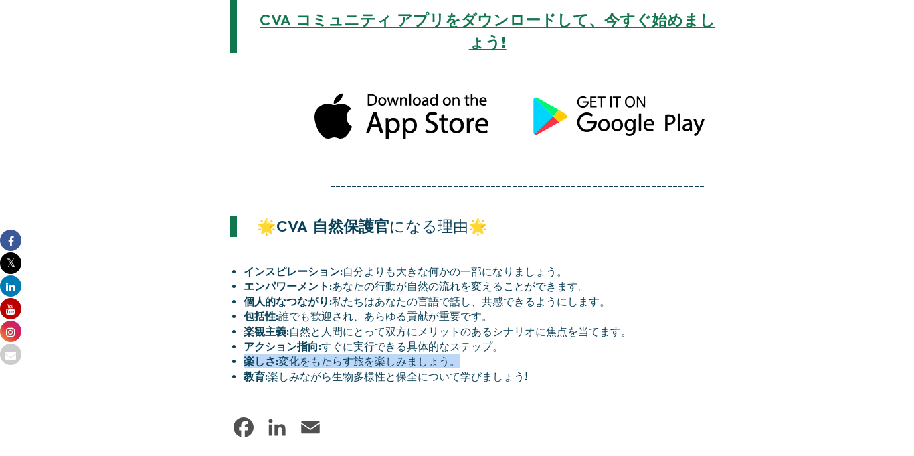
click at [265, 425] on link "リンクトイン" at bounding box center [277, 427] width 27 height 27
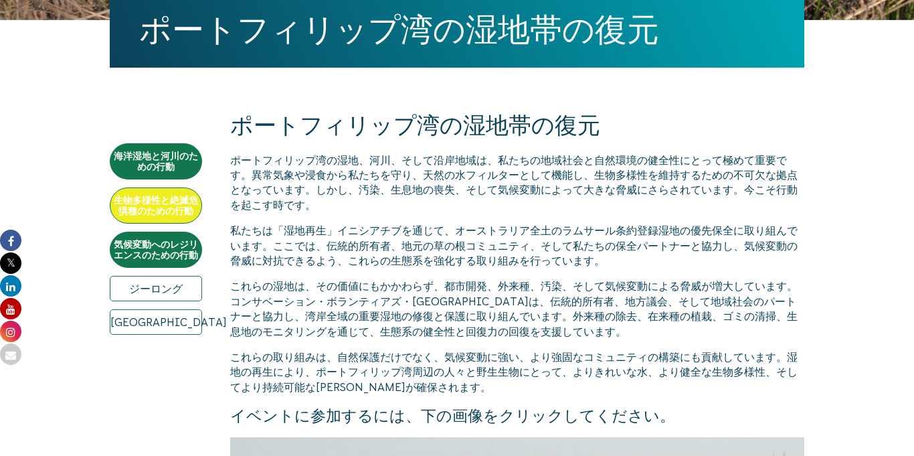
scroll to position [383, 0]
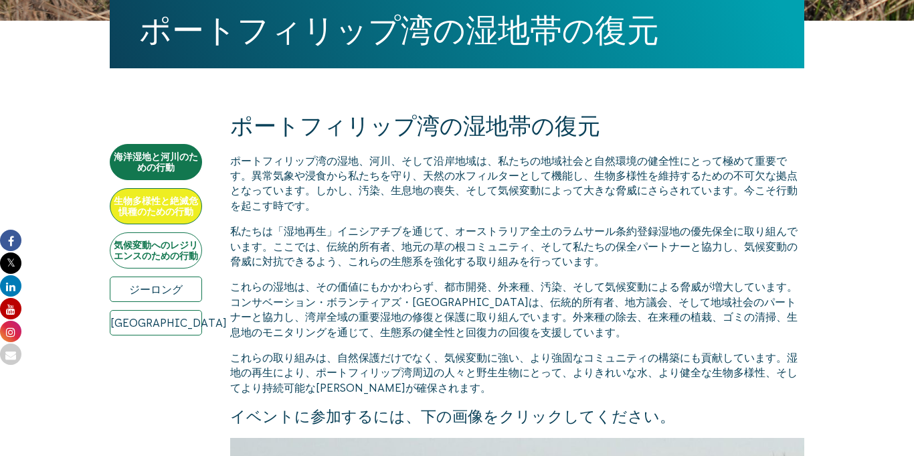
click at [173, 244] on font "気候変動へのレジリエンスのための行動" at bounding box center [156, 250] width 84 height 21
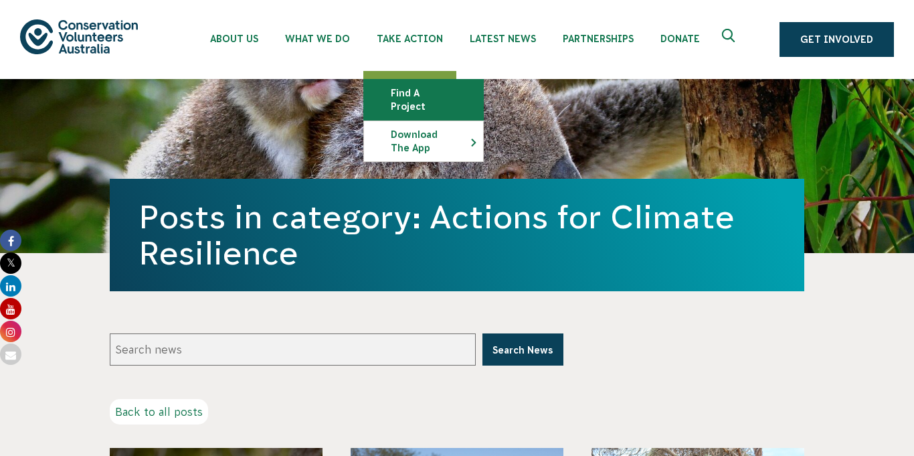
click at [423, 82] on link "Find a project" at bounding box center [423, 100] width 119 height 40
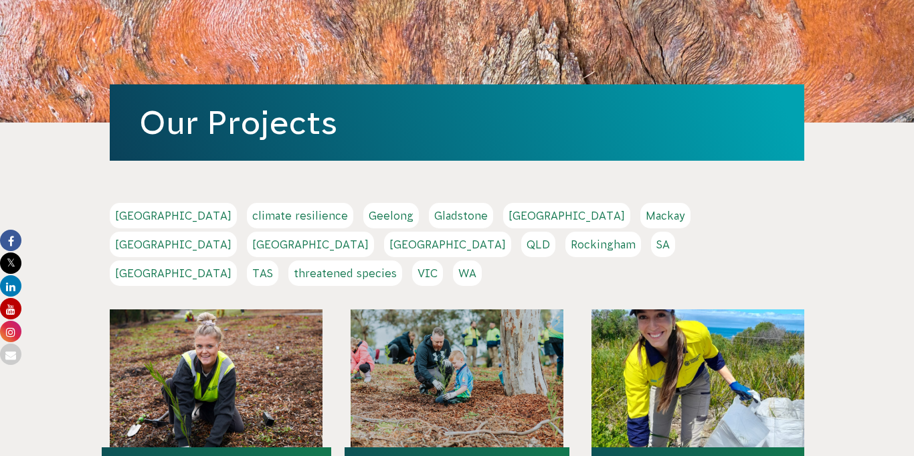
scroll to position [138, 0]
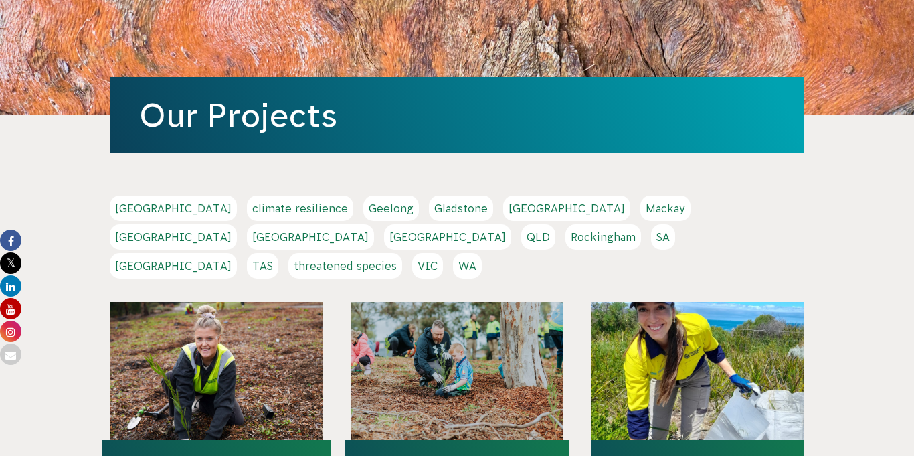
click at [443, 253] on link "VIC" at bounding box center [427, 265] width 31 height 25
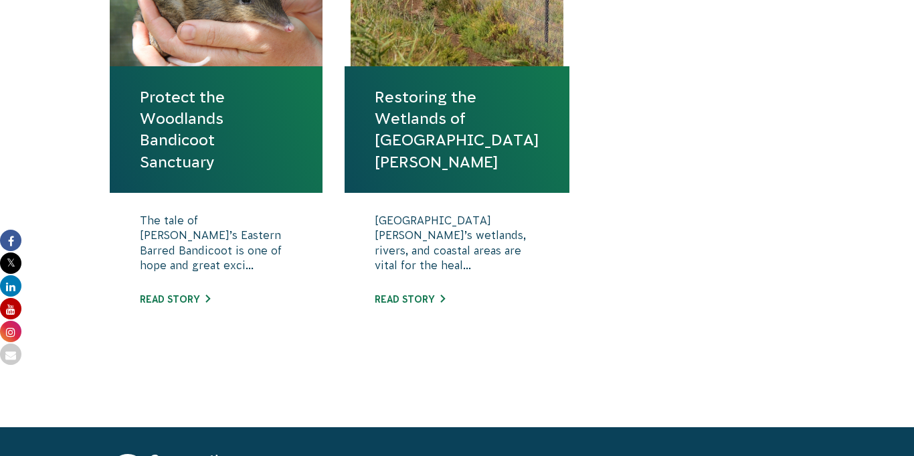
scroll to position [588, 0]
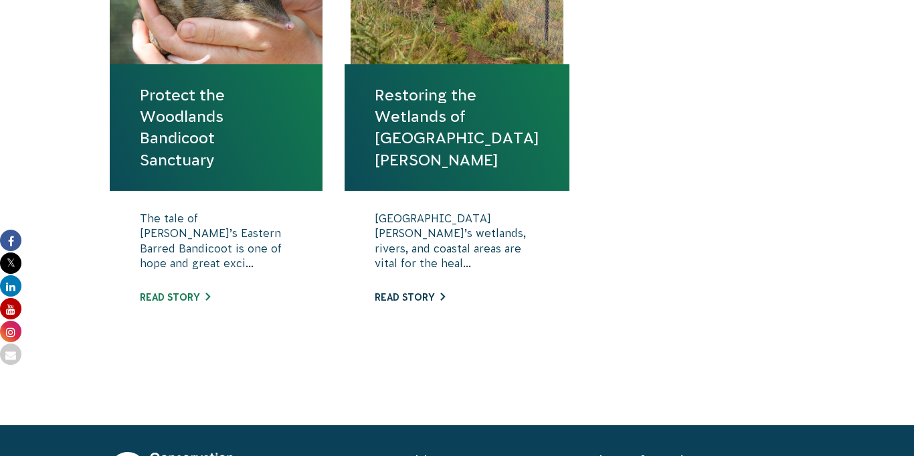
click at [406, 292] on link "Read story" at bounding box center [410, 297] width 70 height 11
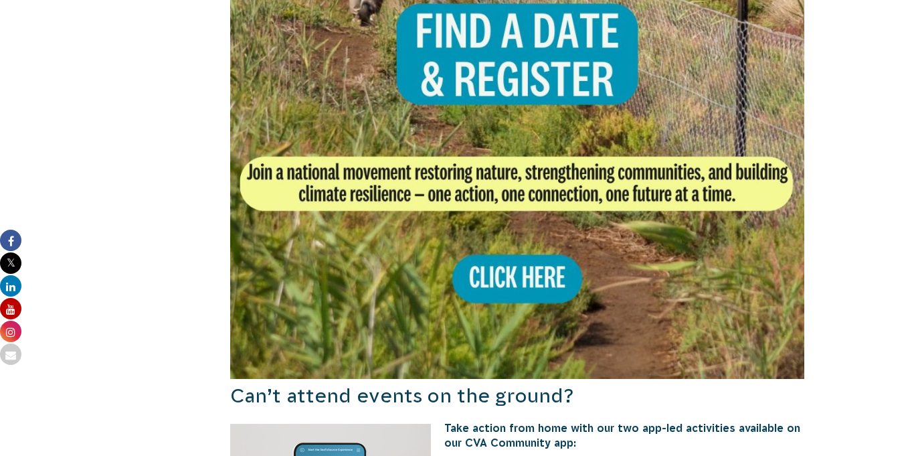
scroll to position [1065, 0]
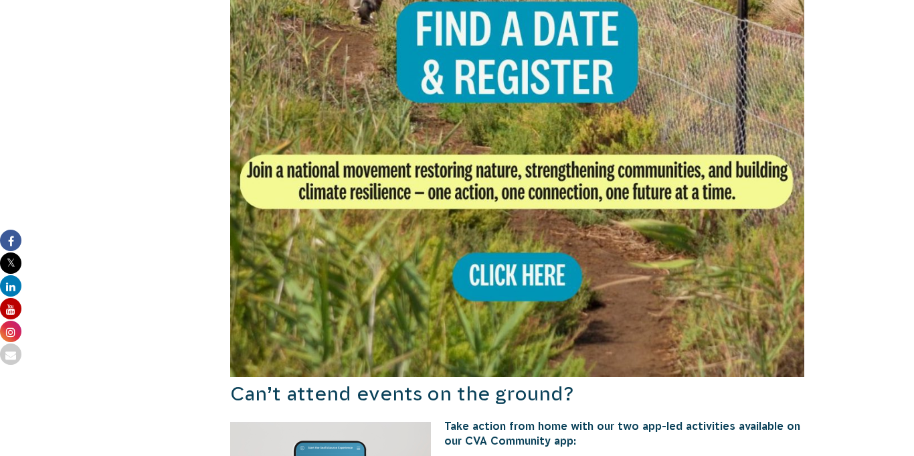
click at [515, 240] on img at bounding box center [517, 90] width 574 height 574
